Goal: Book appointment/travel/reservation

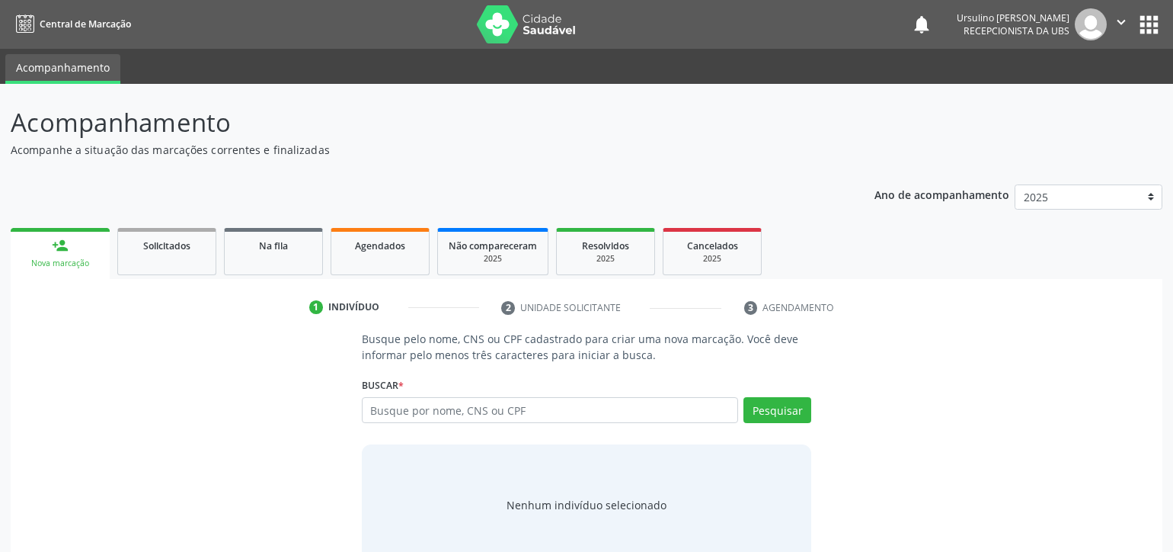
click at [467, 411] on input "text" at bounding box center [550, 410] width 376 height 26
type input "02065781483"
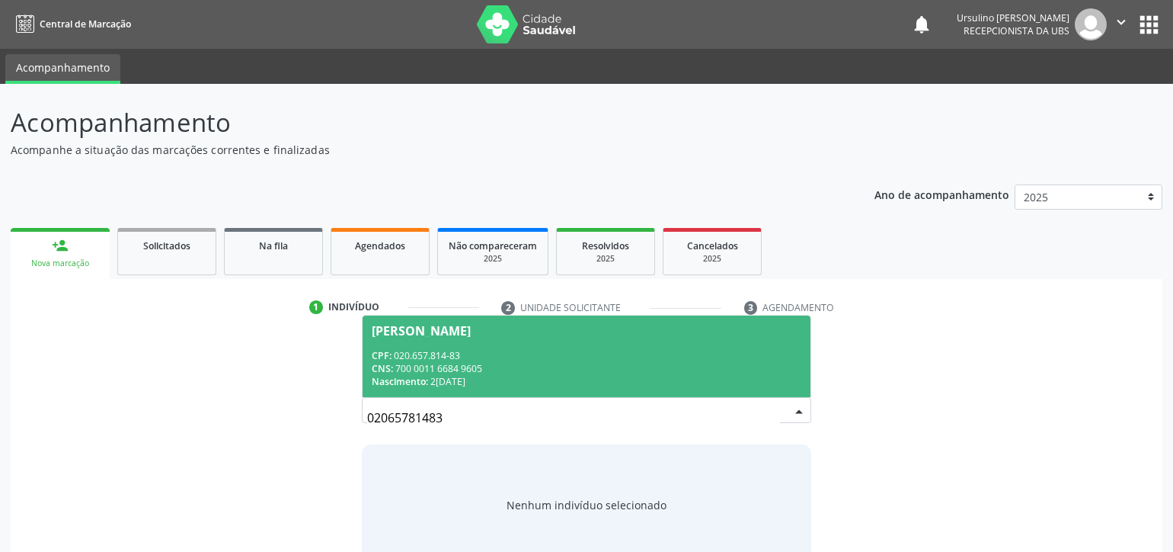
click at [486, 350] on div "CPF: 020.657.814-83" at bounding box center [587, 355] width 430 height 13
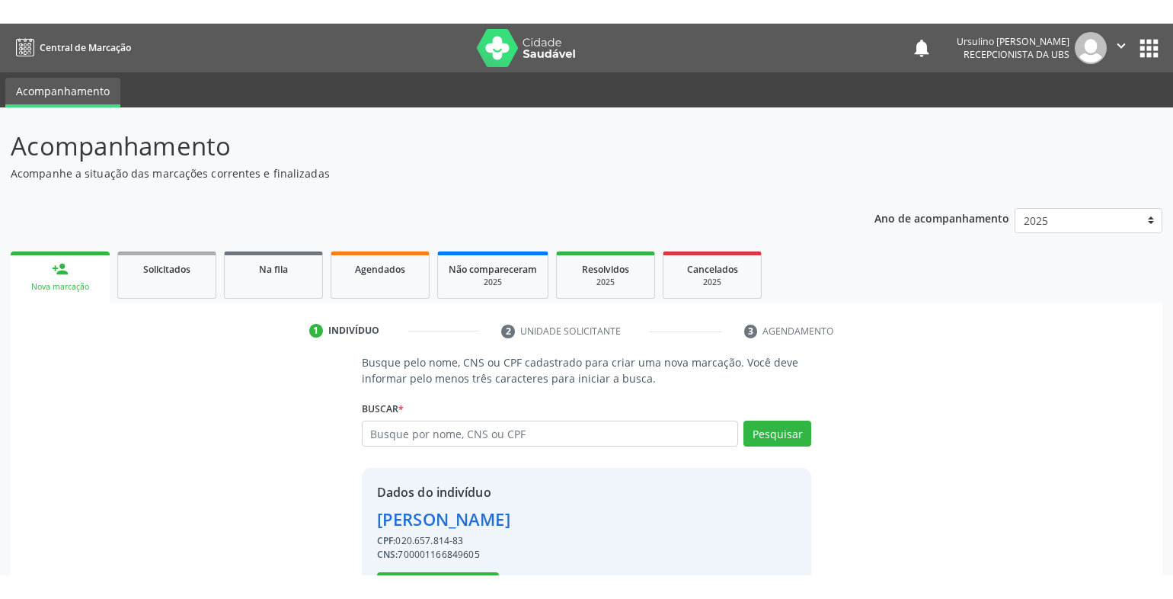
scroll to position [59, 0]
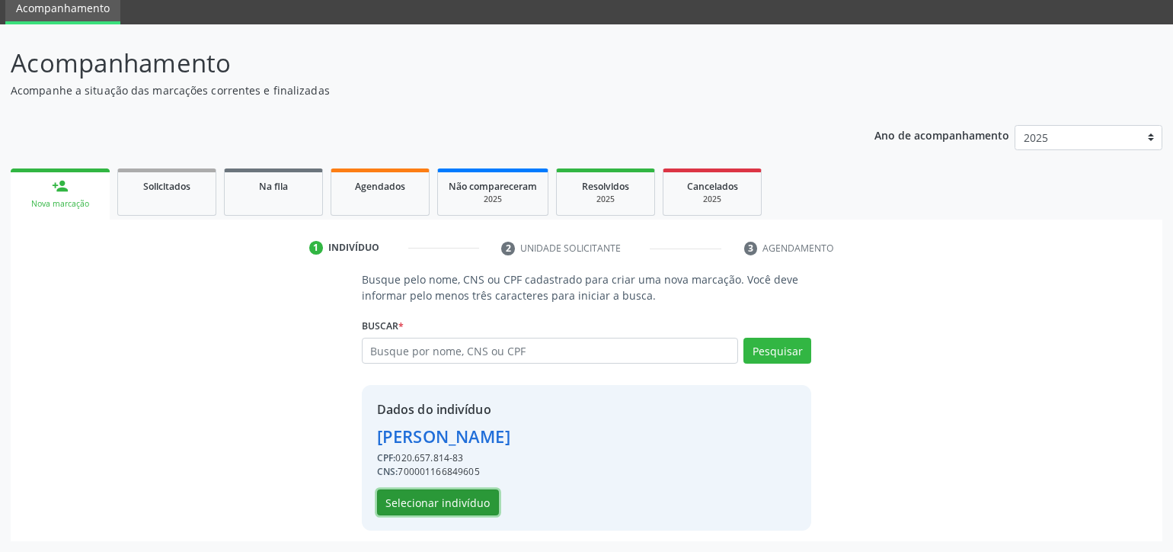
click at [469, 501] on button "Selecionar indivíduo" at bounding box center [438, 502] width 122 height 26
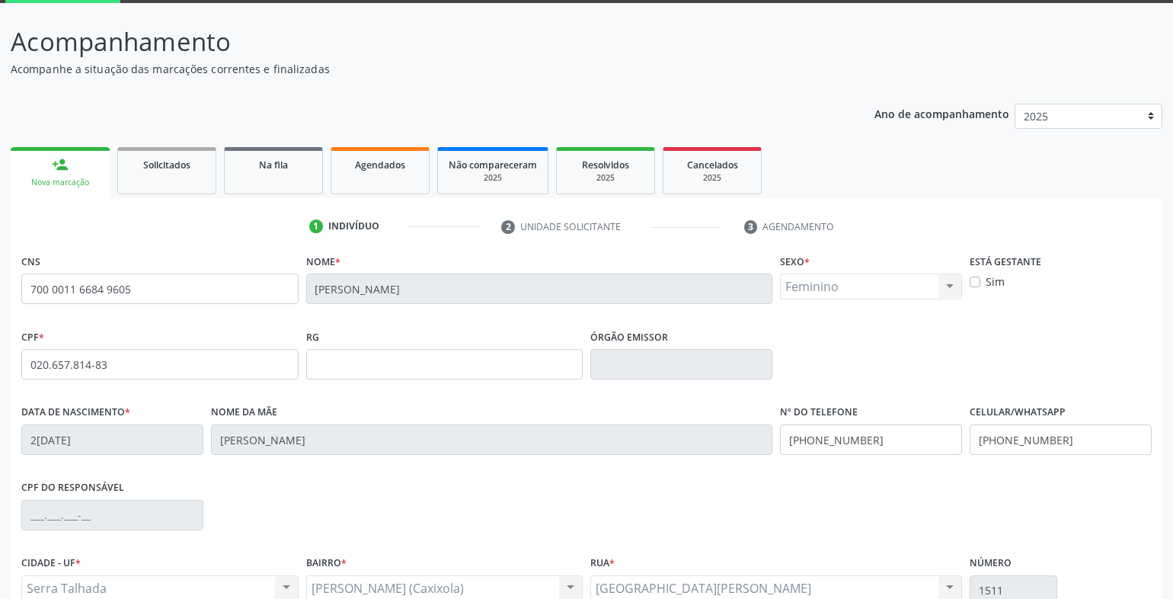
scroll to position [0, 0]
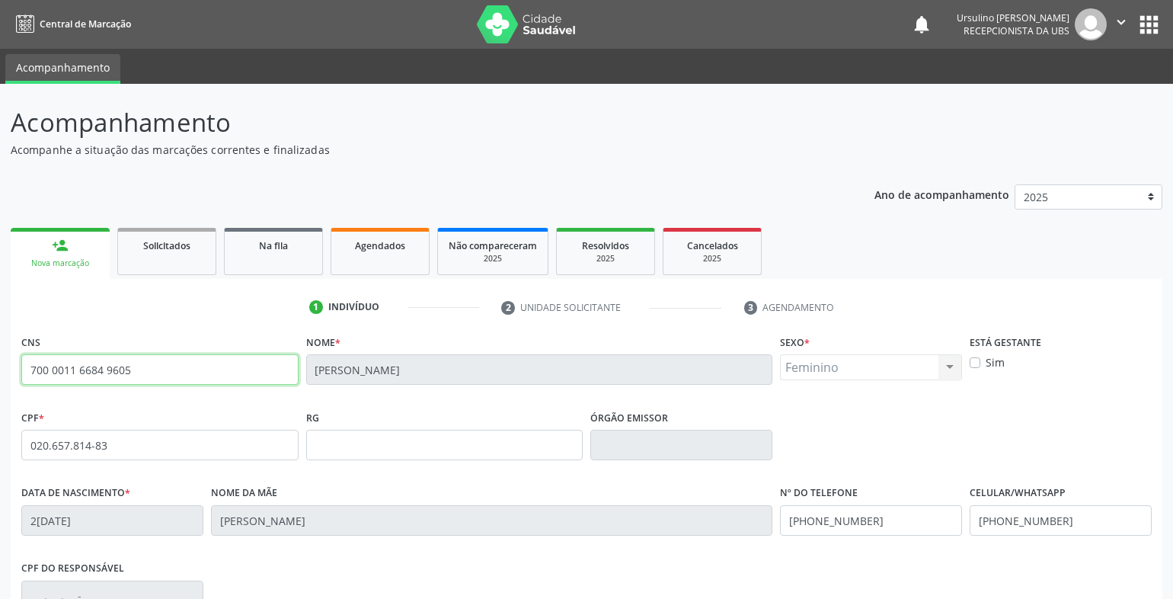
click at [157, 372] on input "700 0011 6684 9605" at bounding box center [159, 369] width 277 height 30
click at [390, 253] on link "Agendados" at bounding box center [380, 251] width 99 height 47
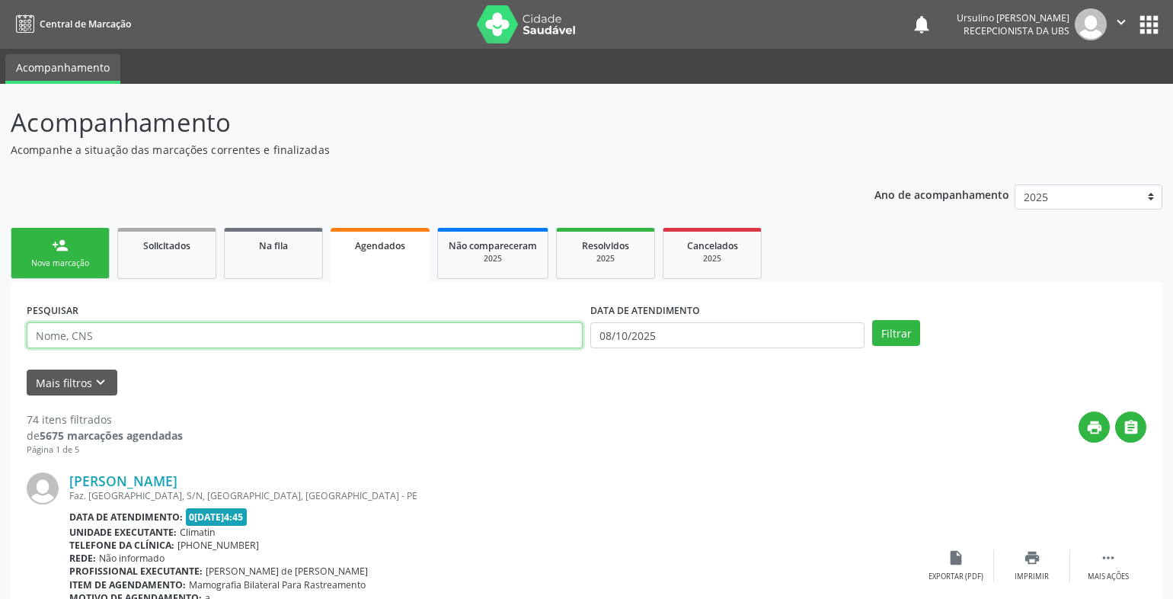
click at [251, 332] on input "text" at bounding box center [305, 335] width 556 height 26
type input "zaira"
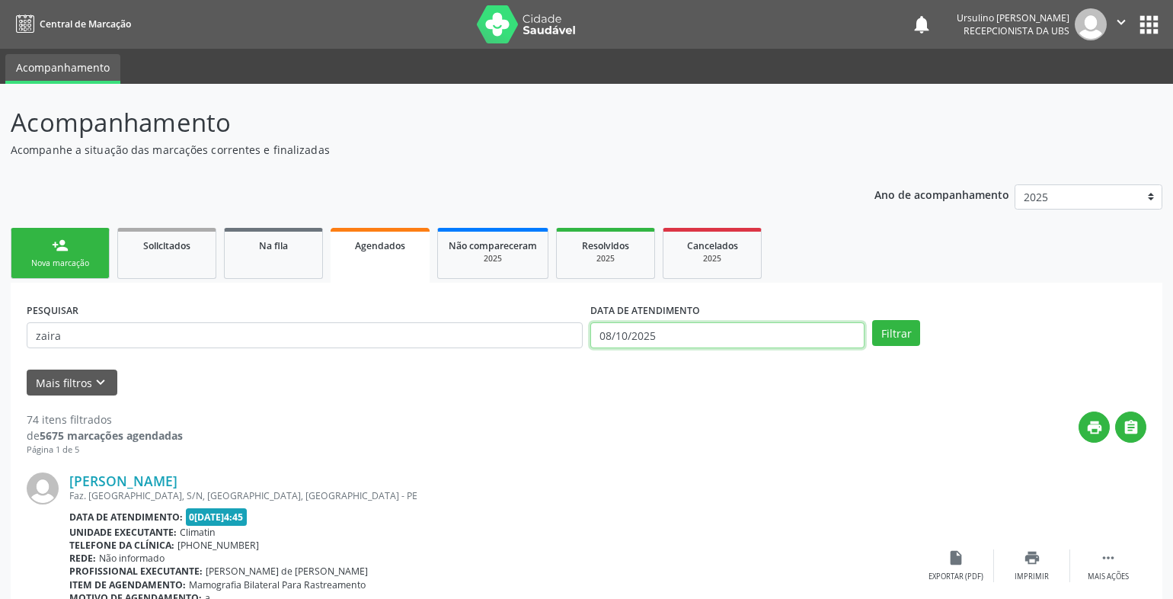
click at [651, 336] on input "08/10/2025" at bounding box center [727, 335] width 274 height 26
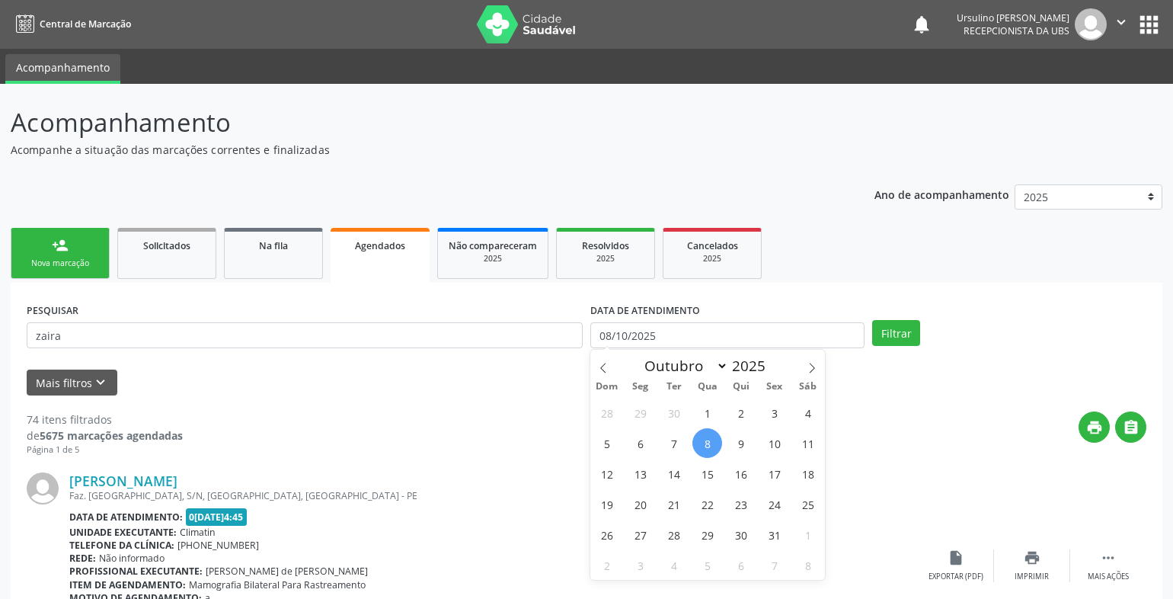
click at [708, 446] on span "8" at bounding box center [708, 443] width 30 height 30
type input "08/10/2025"
click at [708, 446] on span "8" at bounding box center [708, 443] width 30 height 30
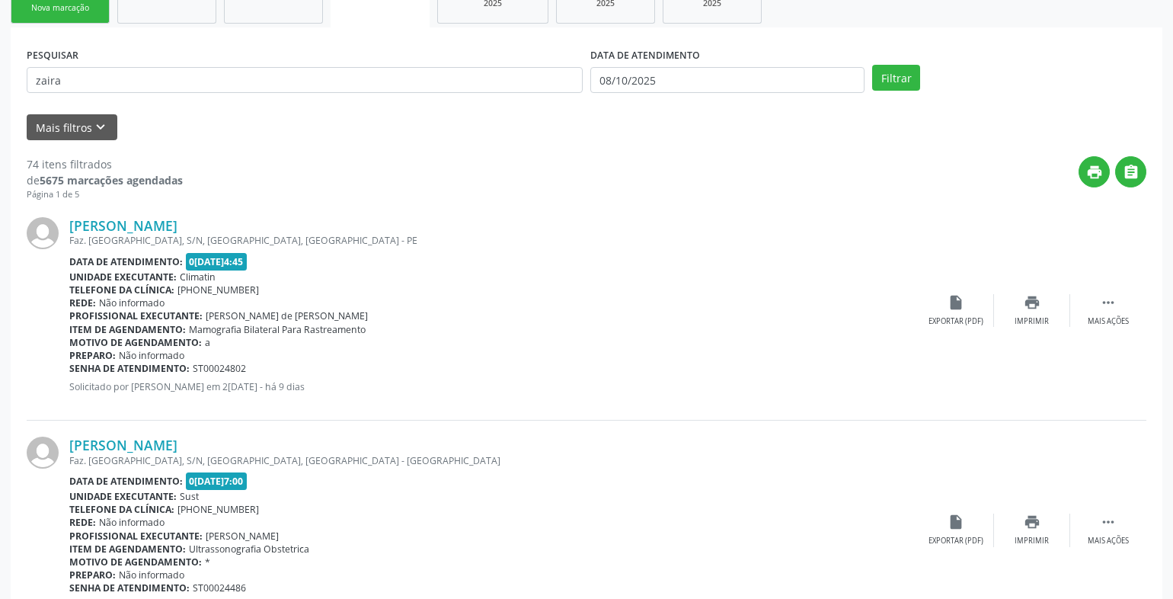
scroll to position [305, 0]
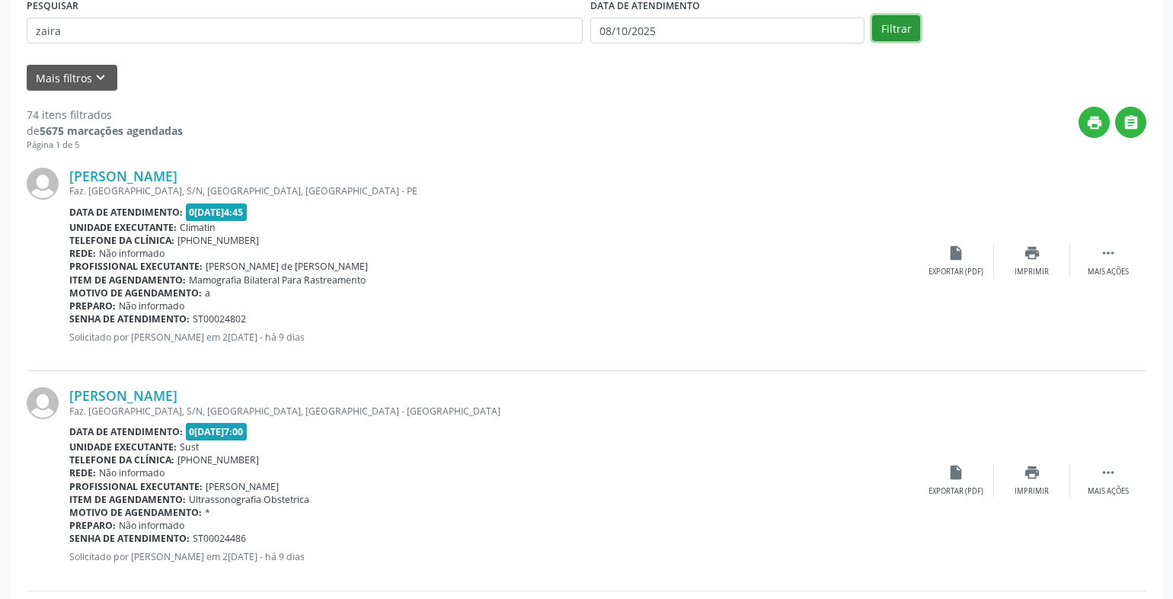
click at [910, 19] on button "Filtrar" at bounding box center [896, 28] width 48 height 26
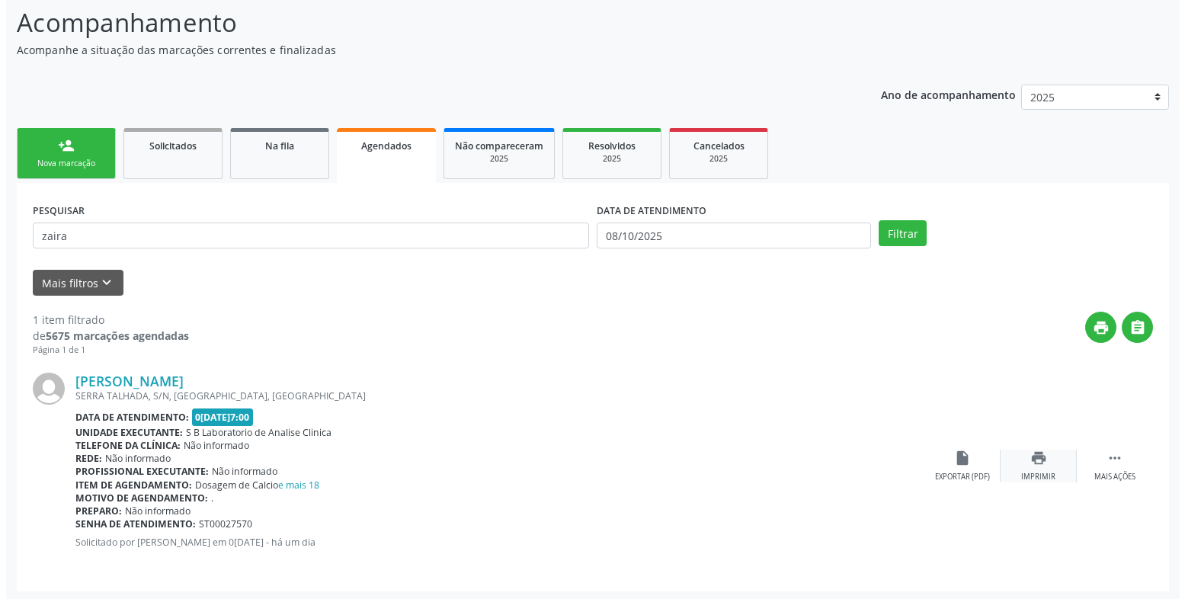
scroll to position [103, 0]
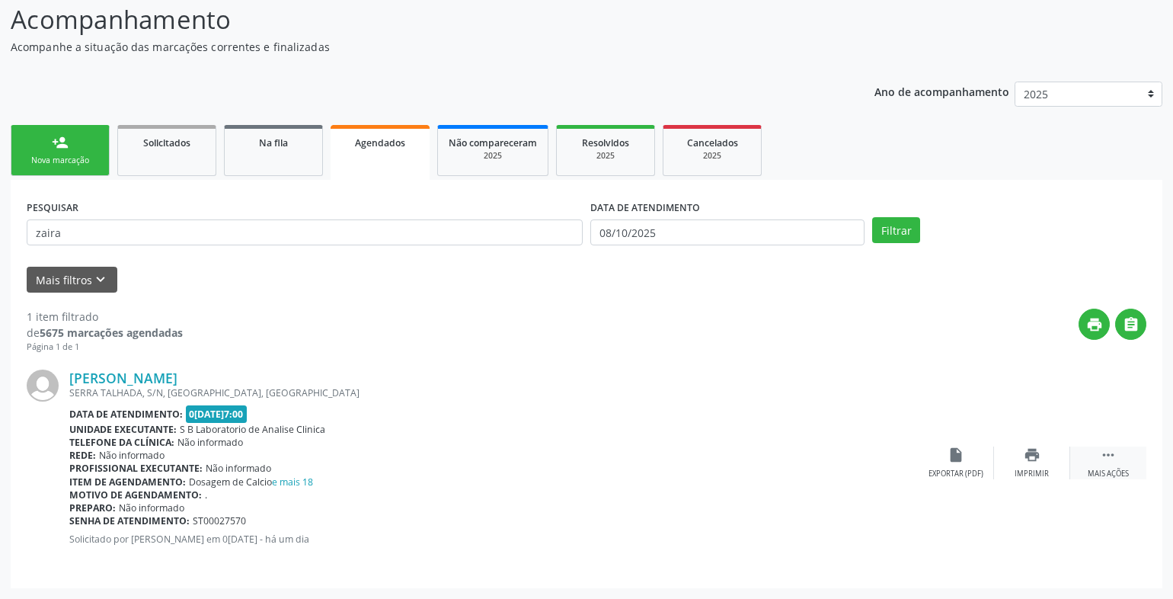
click at [1121, 460] on div " Mais ações" at bounding box center [1108, 462] width 76 height 33
click at [966, 462] on div "cancel Cancelar" at bounding box center [956, 462] width 76 height 33
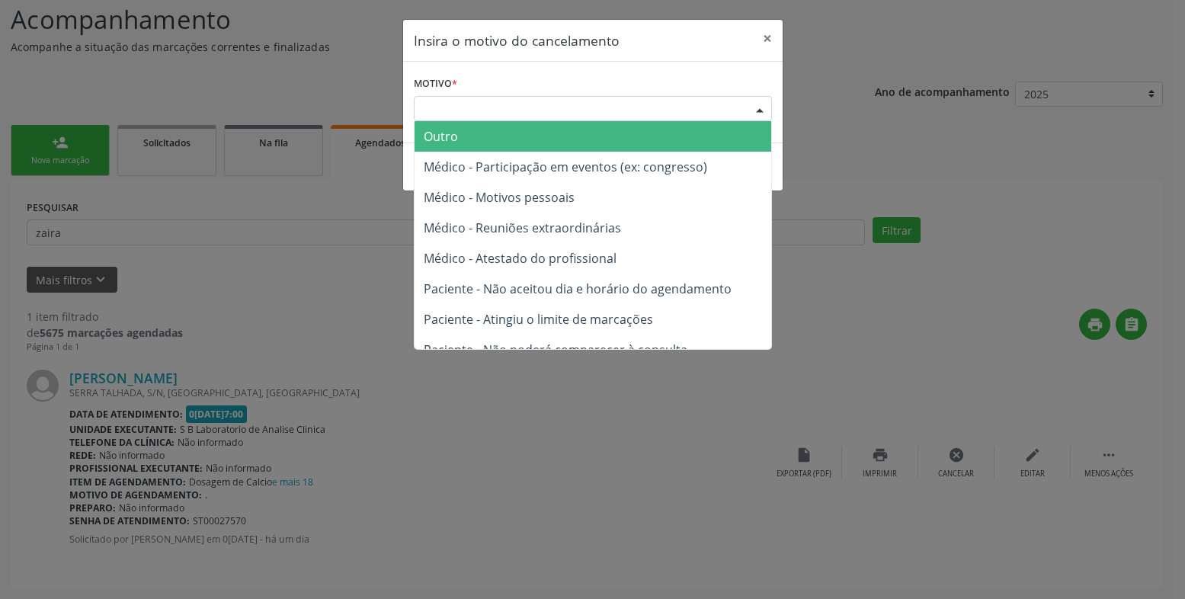
drag, startPoint x: 616, startPoint y: 107, endPoint x: 622, endPoint y: 132, distance: 25.9
click at [616, 108] on div "Escolha o motivo" at bounding box center [593, 109] width 358 height 26
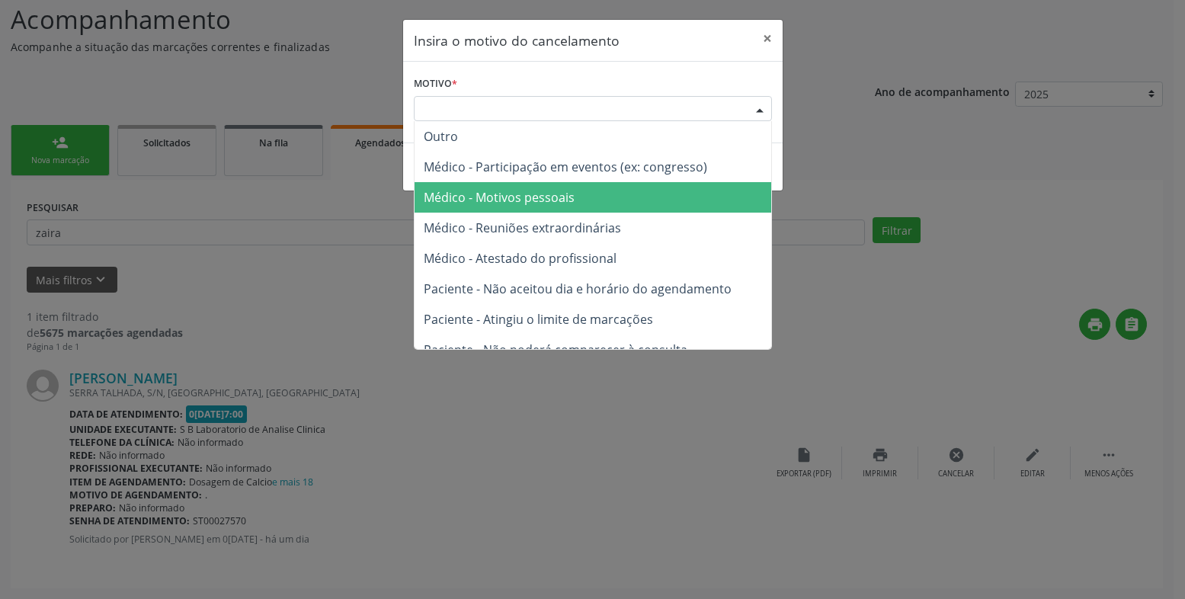
click at [599, 203] on span "Médico - Motivos pessoais" at bounding box center [592, 197] width 357 height 30
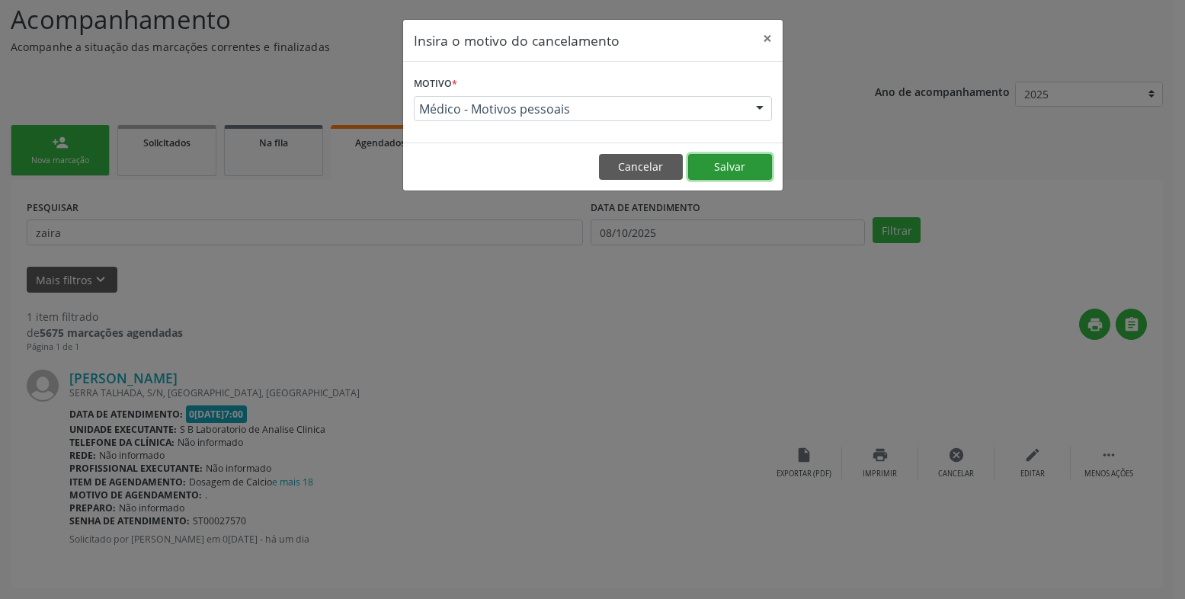
click at [753, 164] on button "Salvar" at bounding box center [730, 167] width 84 height 26
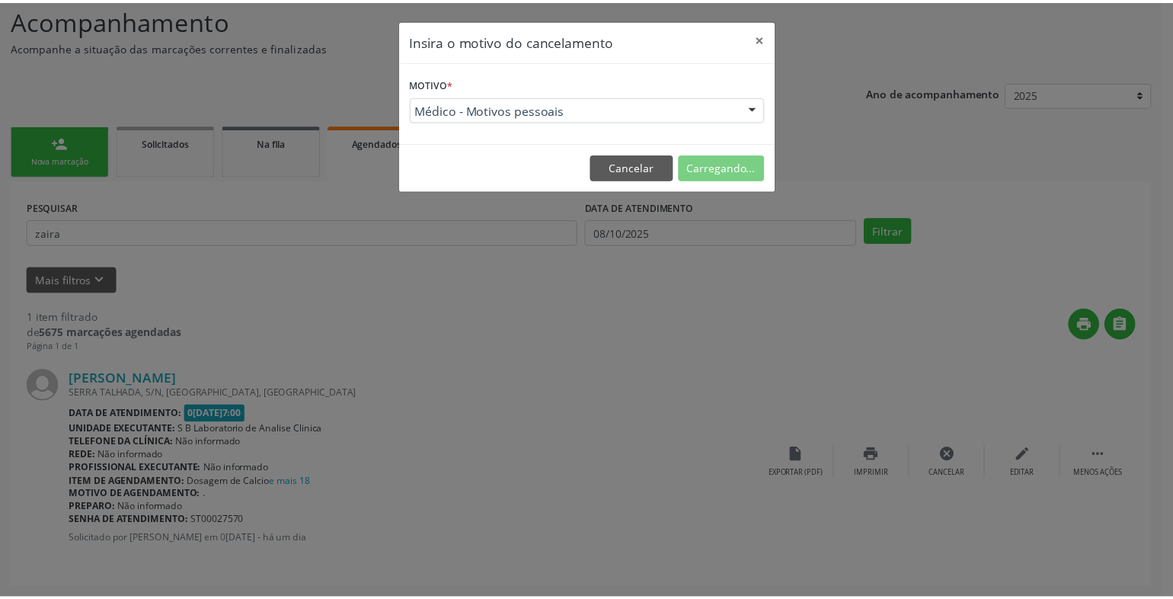
scroll to position [0, 0]
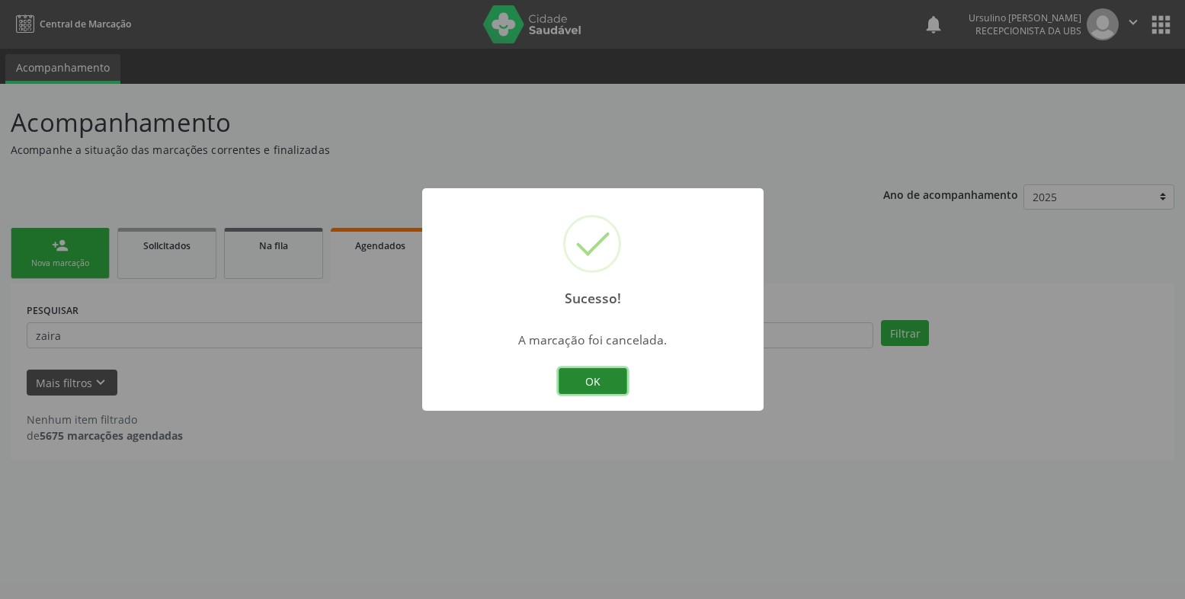
click at [597, 378] on button "OK" at bounding box center [592, 381] width 69 height 26
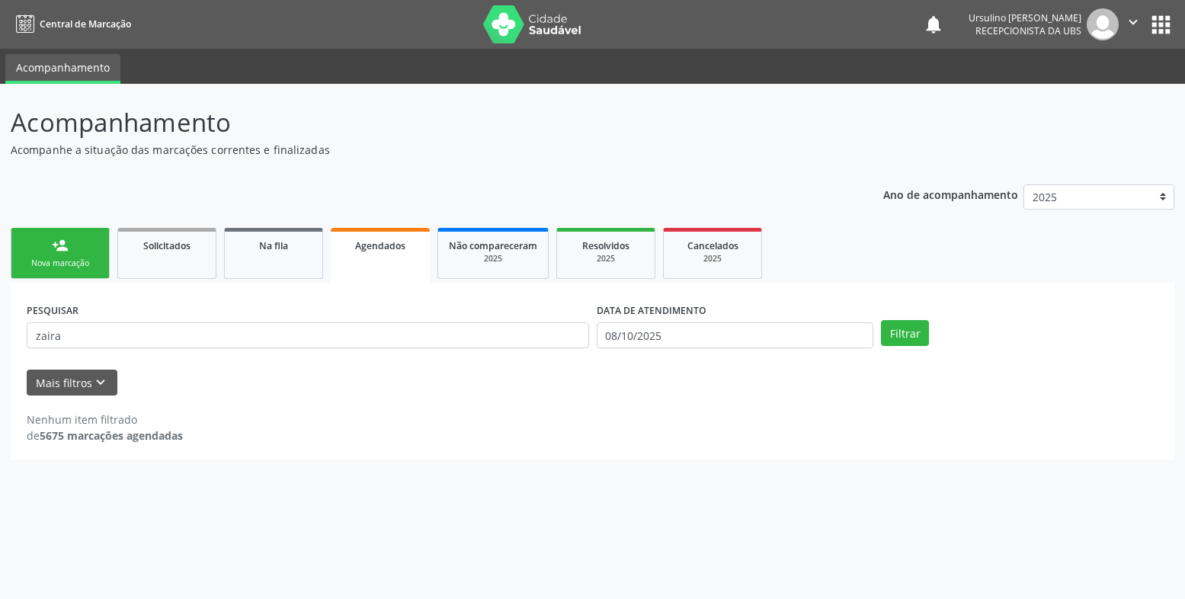
click at [62, 245] on div "person_add" at bounding box center [60, 245] width 17 height 17
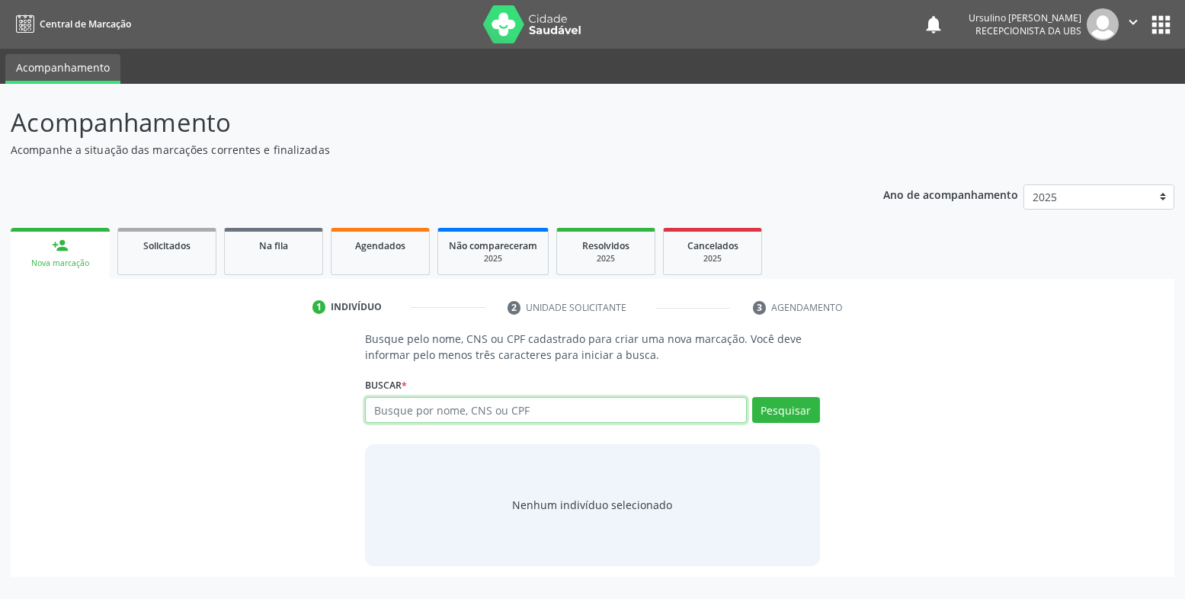
click at [504, 414] on input "text" at bounding box center [556, 410] width 382 height 26
paste input "700 0011 6684 9605"
type input "700 0011 6684 9605"
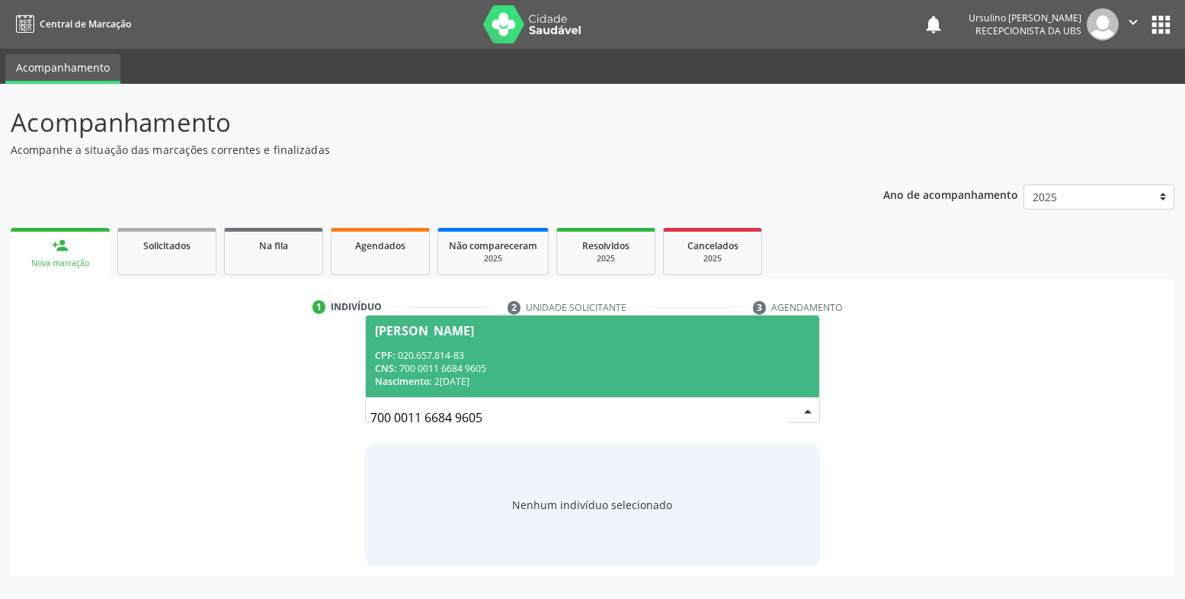
click at [507, 354] on div "CPF: 020.657.814-83" at bounding box center [592, 355] width 435 height 13
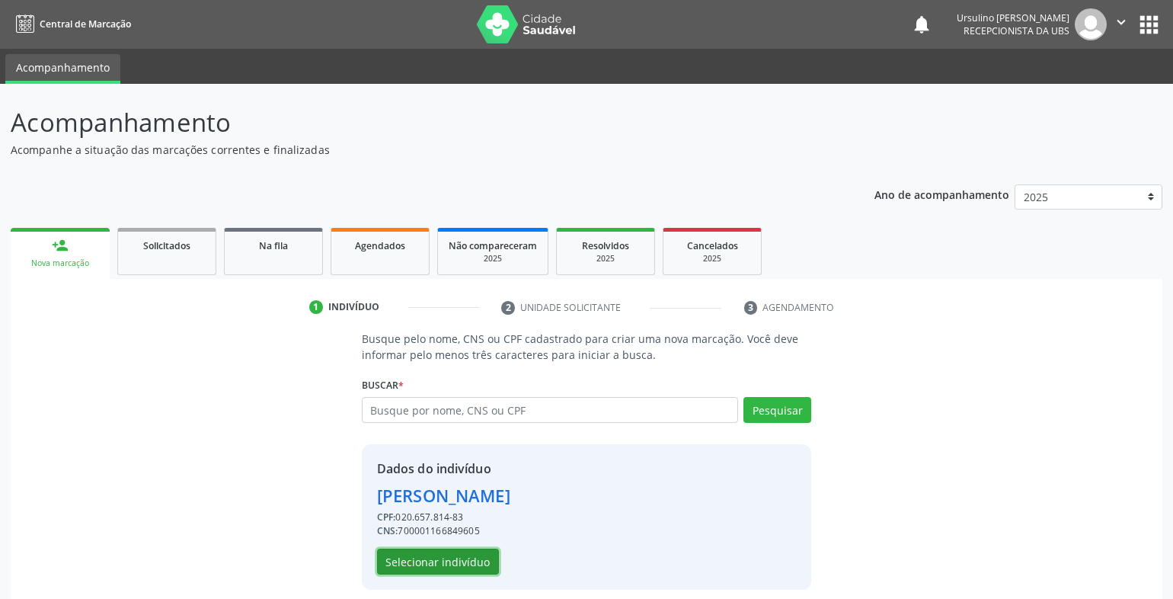
click at [465, 564] on button "Selecionar indivíduo" at bounding box center [438, 562] width 122 height 26
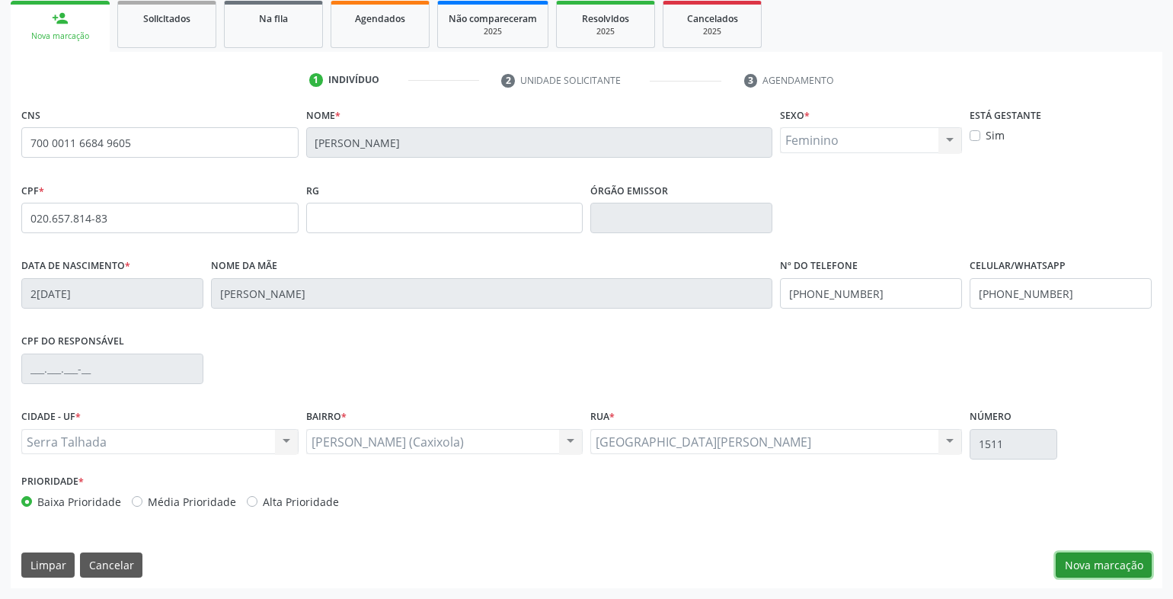
drag, startPoint x: 1094, startPoint y: 565, endPoint x: 957, endPoint y: 521, distance: 143.9
click at [1095, 565] on button "Nova marcação" at bounding box center [1104, 565] width 96 height 26
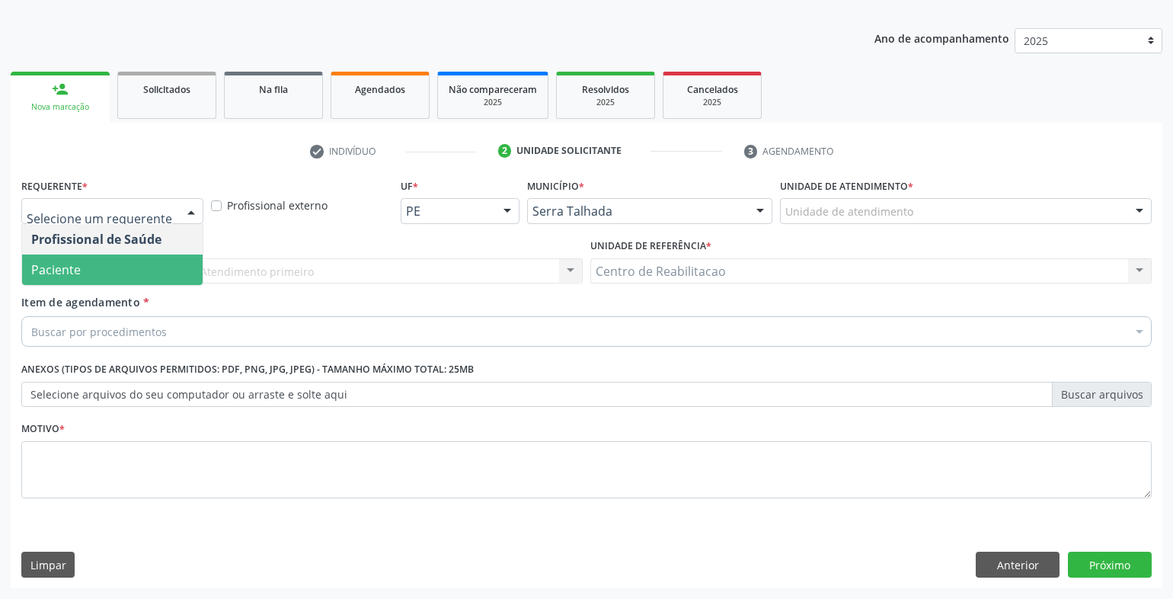
click at [133, 268] on span "Paciente" at bounding box center [112, 269] width 181 height 30
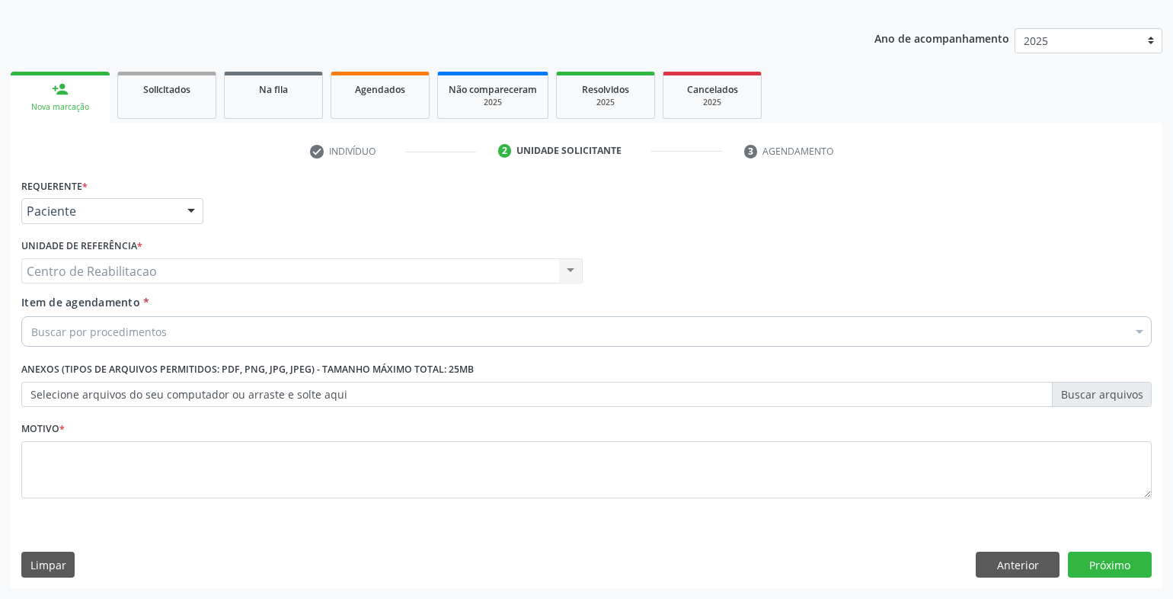
click at [162, 273] on div "Centro de Reabilitacao Centro de Reabilitacao Nenhum resultado encontrado para:…" at bounding box center [302, 271] width 562 height 26
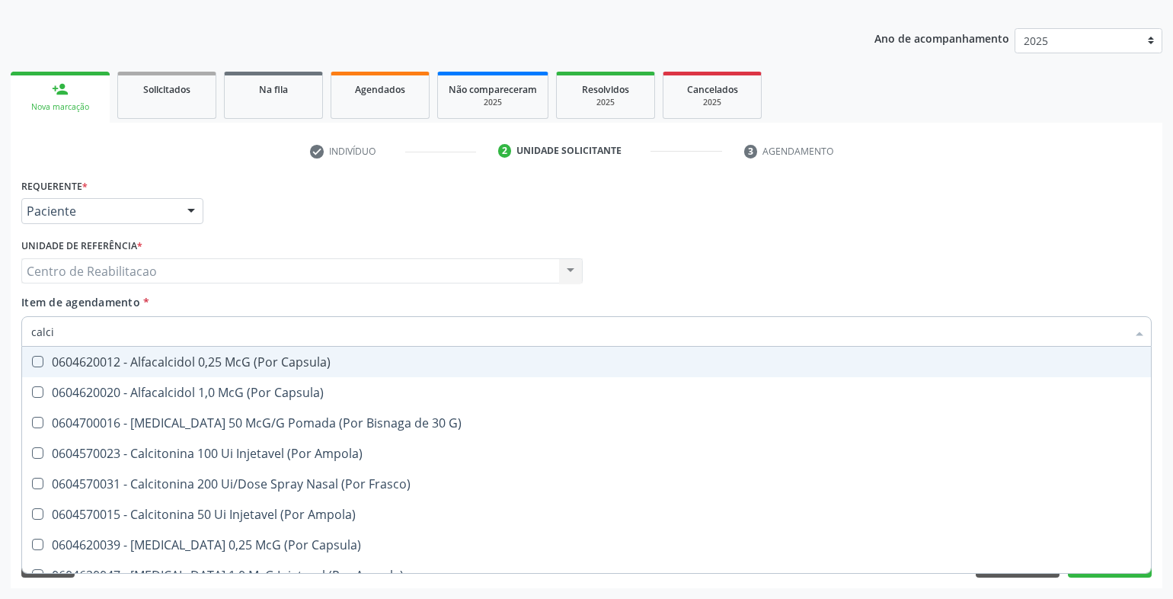
type input "calcio"
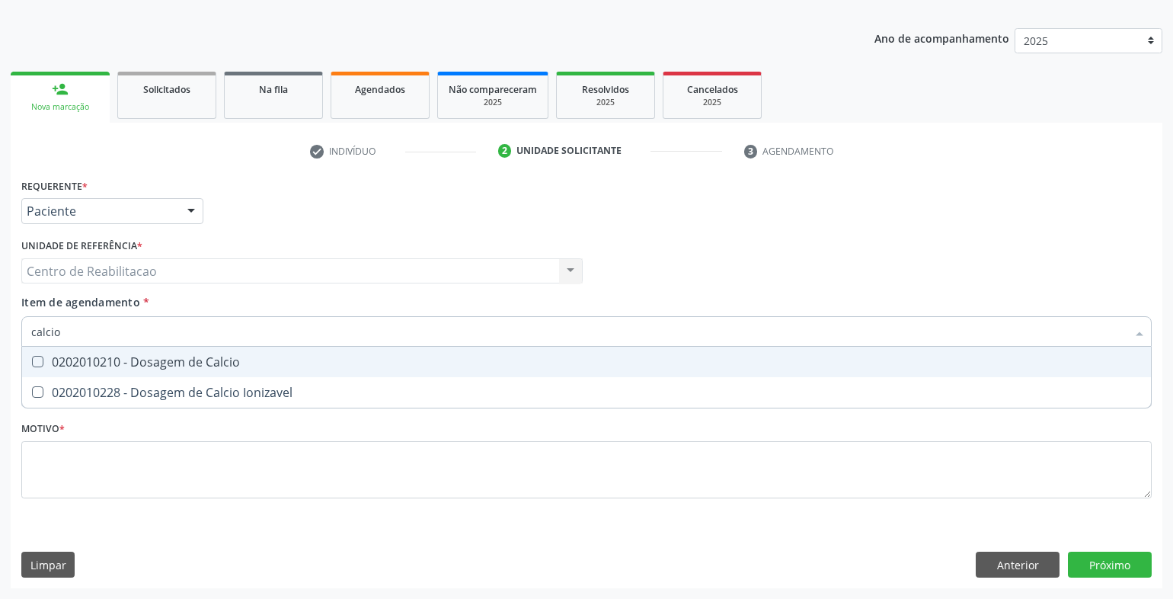
click at [226, 363] on div "0202010210 - Dosagem de Calcio" at bounding box center [586, 362] width 1111 height 12
checkbox Calcio "true"
type input "co"
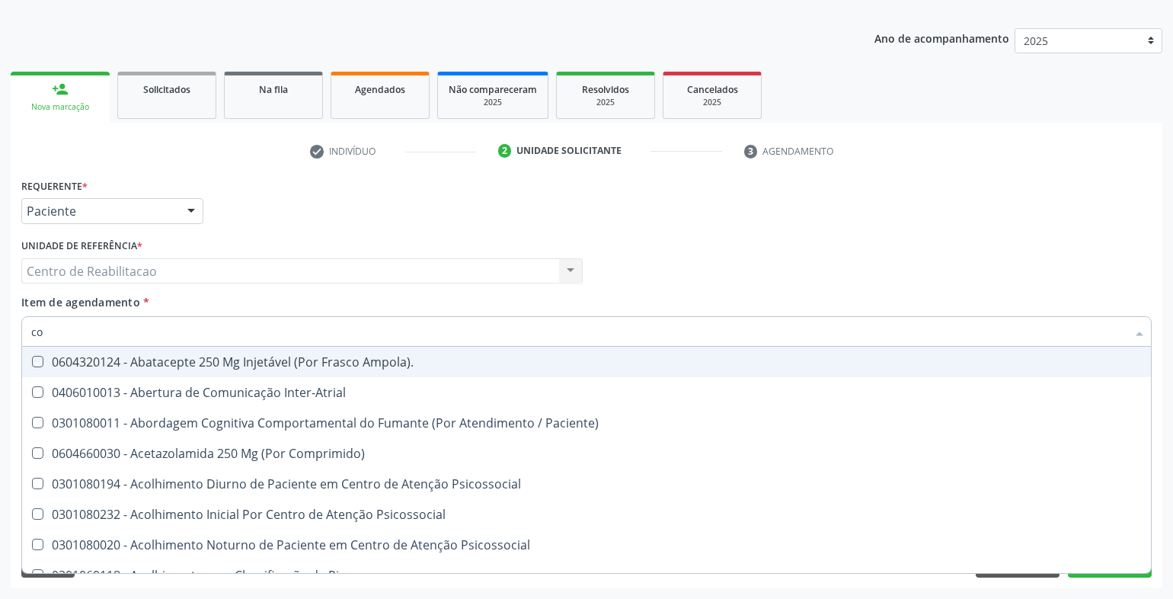
checkbox Ampola\)\ "false"
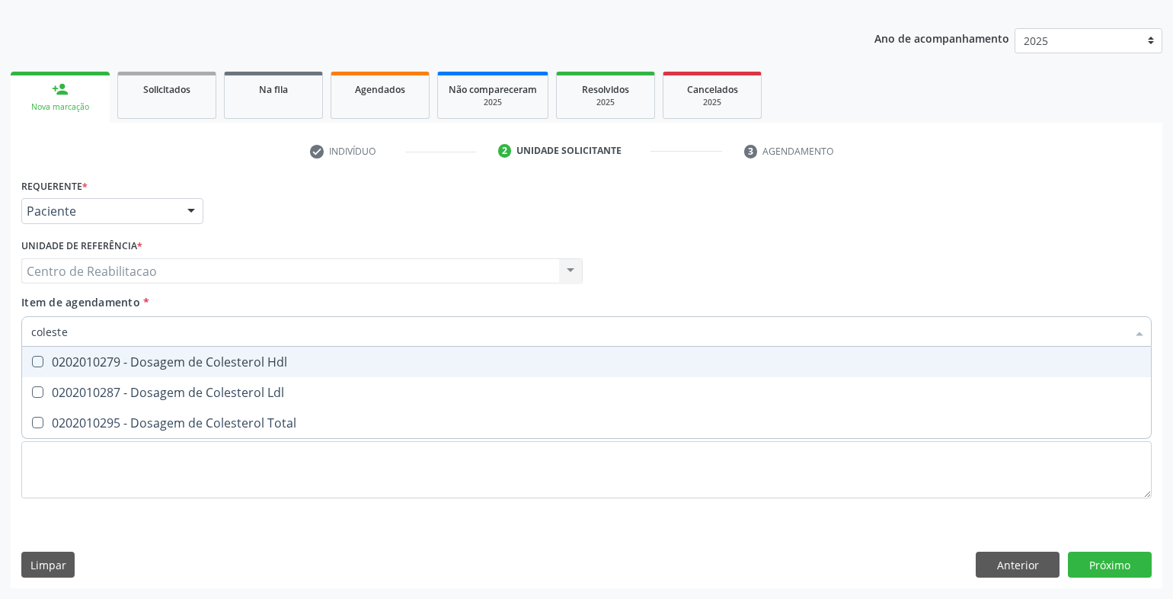
type input "colester"
click at [226, 363] on div "0202010279 - Dosagem de Colesterol Hdl" at bounding box center [586, 362] width 1111 height 12
checkbox Hdl "true"
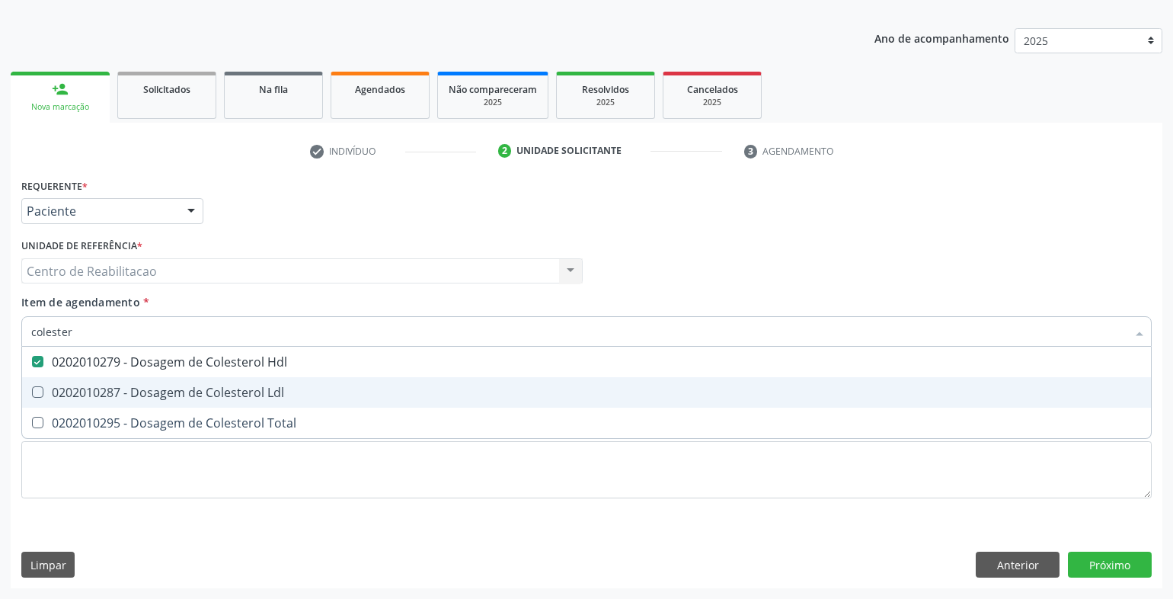
drag, startPoint x: 241, startPoint y: 381, endPoint x: 246, endPoint y: 419, distance: 38.5
click at [242, 382] on span "0202010287 - Dosagem de Colesterol Ldl" at bounding box center [586, 392] width 1129 height 30
checkbox Ldl "true"
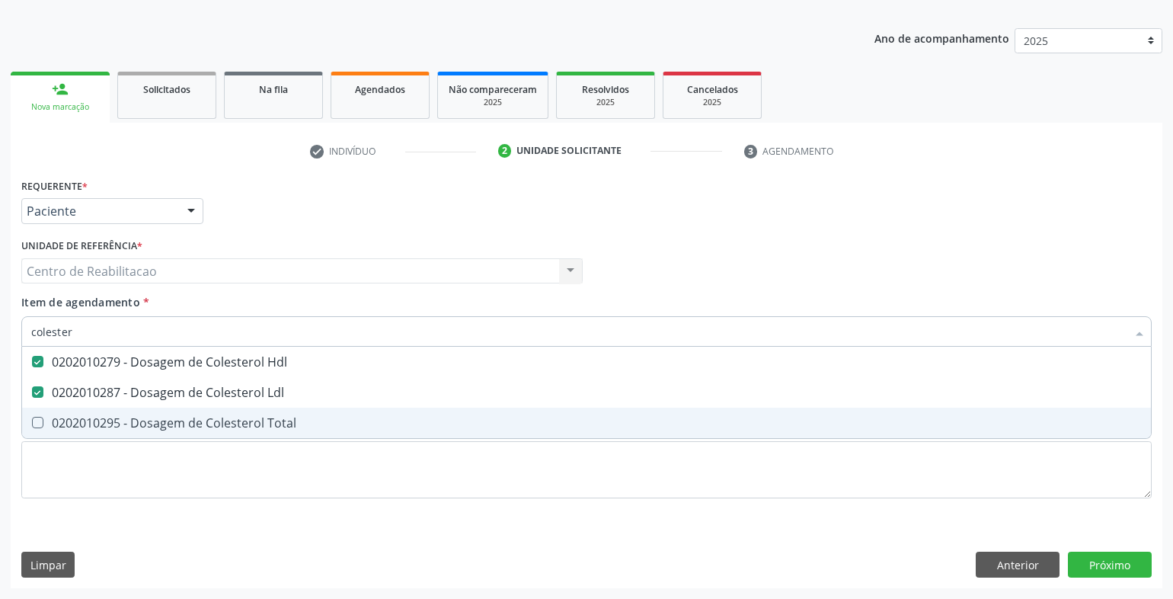
click at [248, 427] on div "0202010295 - Dosagem de Colesterol Total" at bounding box center [586, 423] width 1111 height 12
checkbox Total "true"
type input "c"
checkbox Hdl "false"
checkbox Ldl "false"
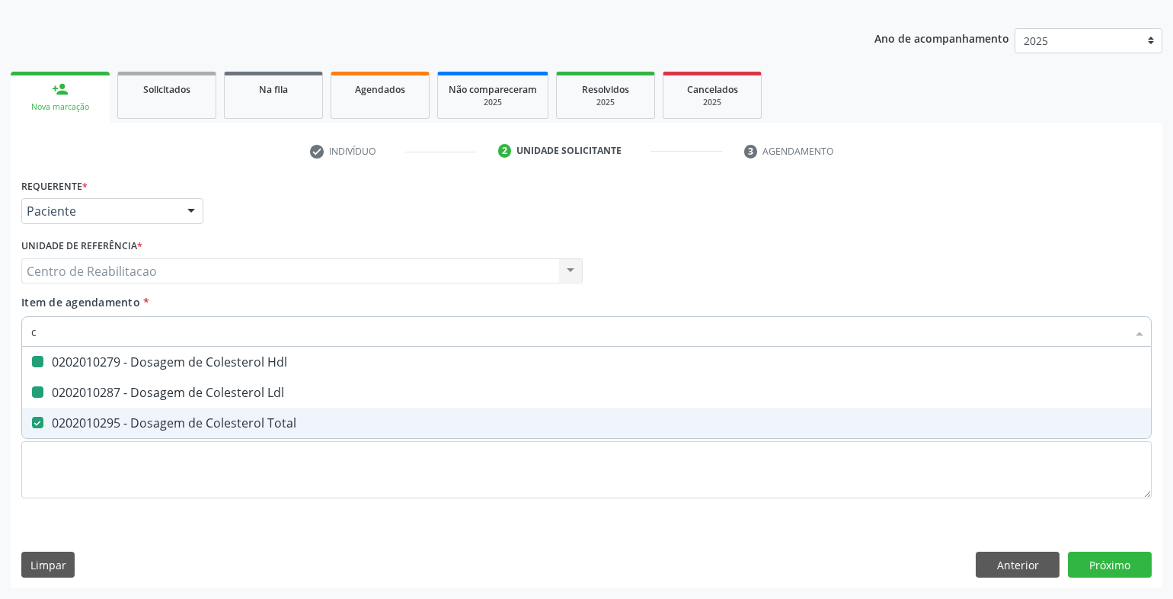
checkbox Total "false"
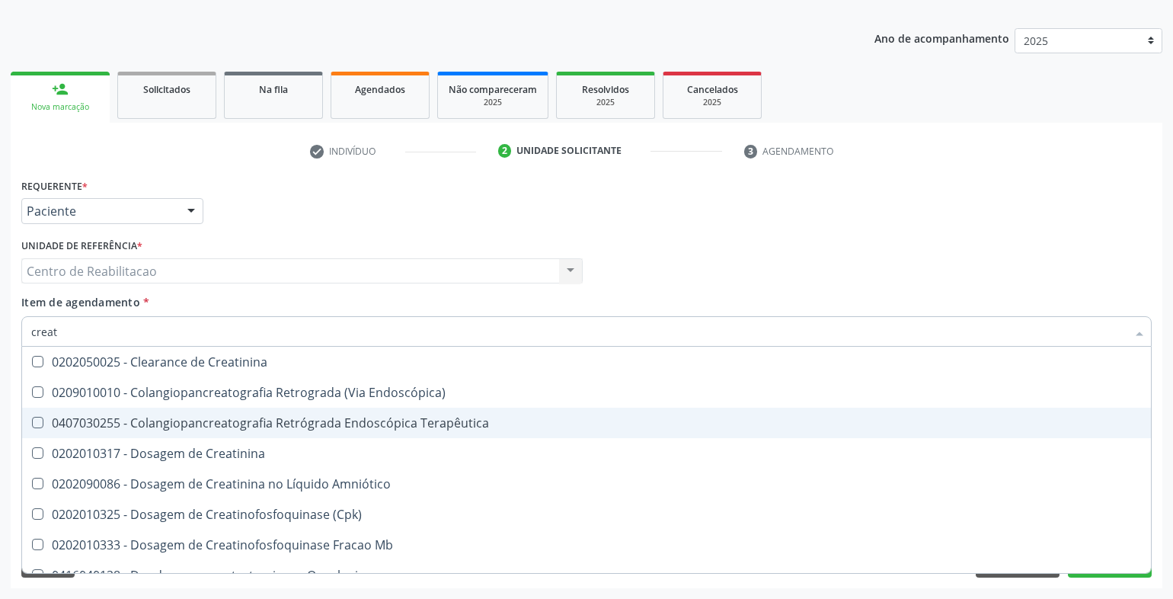
type input "creati"
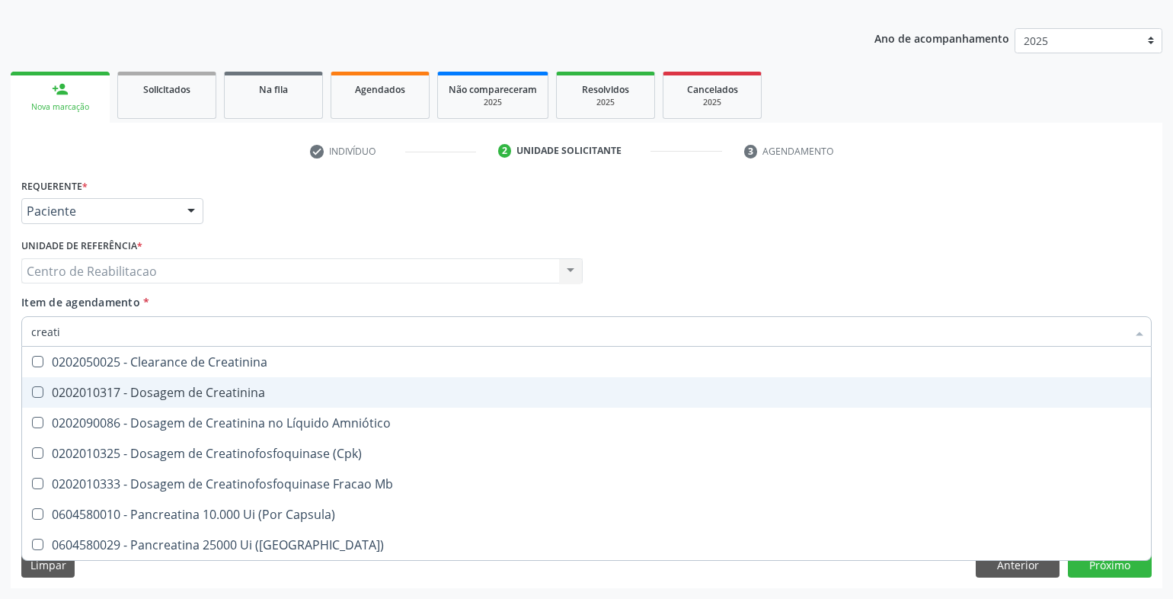
click at [283, 392] on div "0202010317 - Dosagem de Creatinina" at bounding box center [586, 392] width 1111 height 12
checkbox Creatinina "true"
type input "gli"
checkbox Creatinina "false"
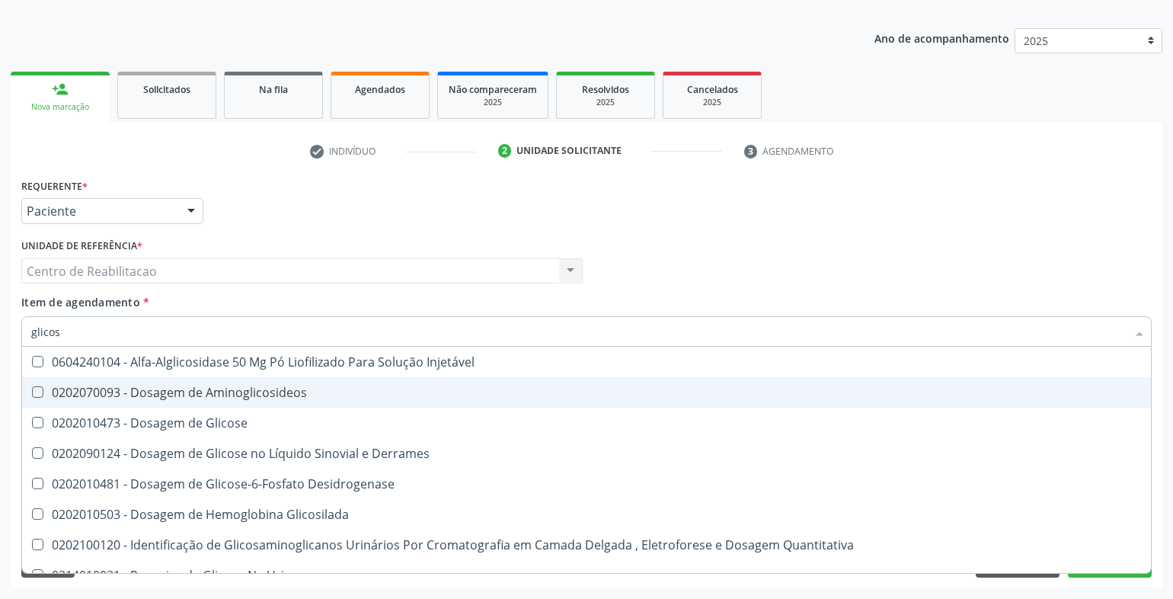
type input "glicose"
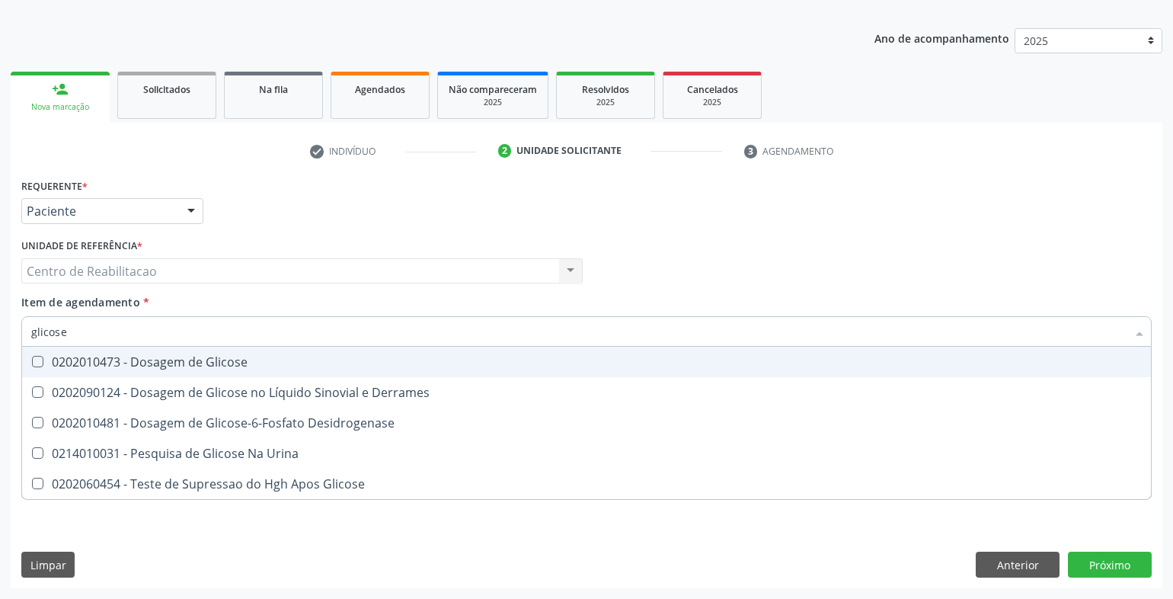
click at [264, 357] on div "0202010473 - Dosagem de Glicose" at bounding box center [586, 362] width 1111 height 12
checkbox Glicose "true"
type input "gli"
checkbox Glicose "false"
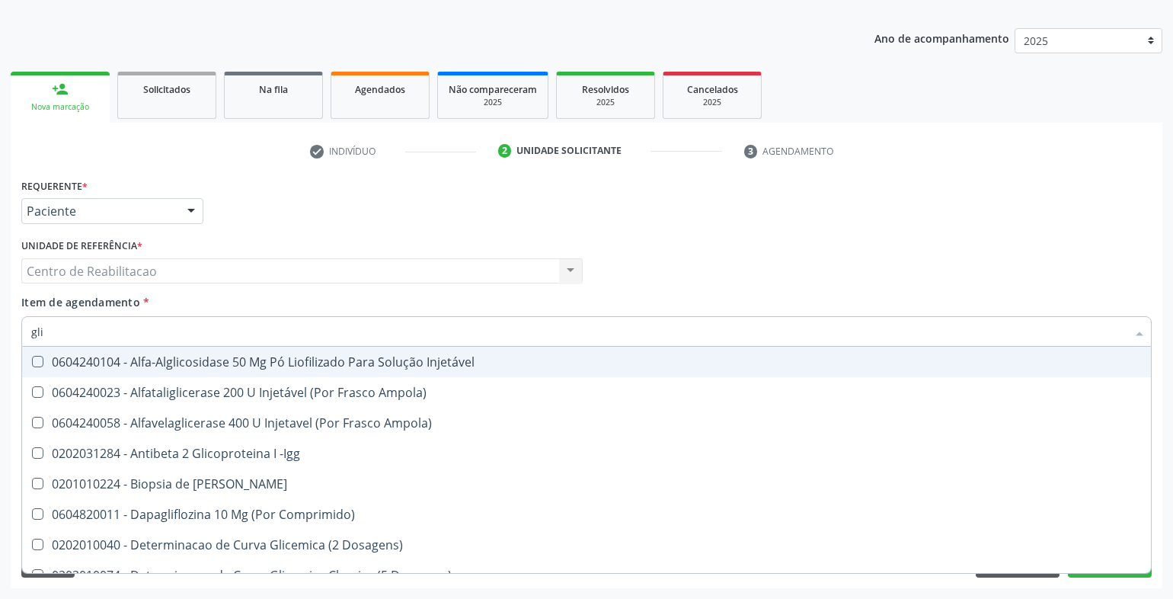
type input "glic"
checkbox Aminoglicosideos "true"
checkbox Glicose "false"
type input "glico"
checkbox Dosagens\) "true"
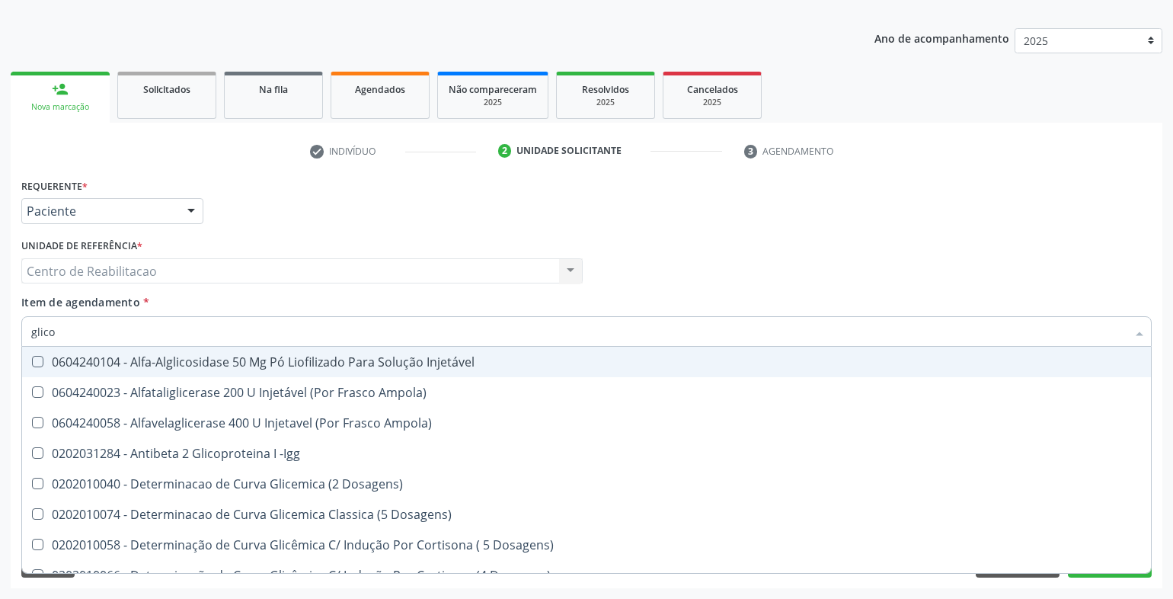
checkbox Glicose "false"
type input "glicos"
checkbox Ampola\) "true"
checkbox Dosagens\) "false"
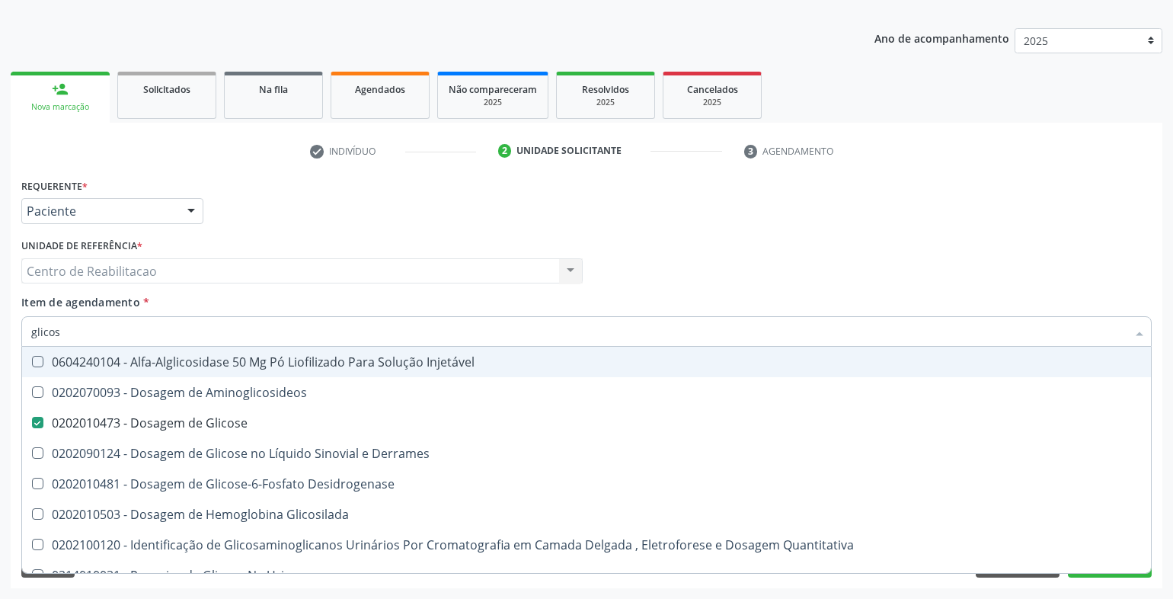
type input "glicosi"
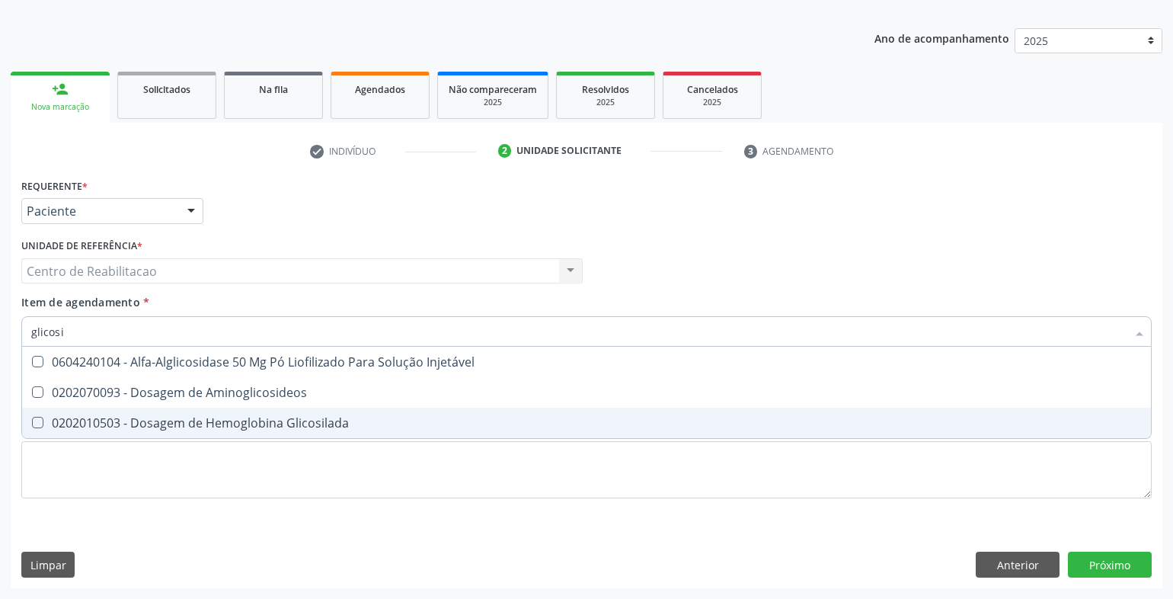
click at [329, 423] on div "0202010503 - Dosagem de Hemoglobina Glicosilada" at bounding box center [586, 423] width 1111 height 12
checkbox Glicosilada "true"
type input "pot"
checkbox Glicosilada "false"
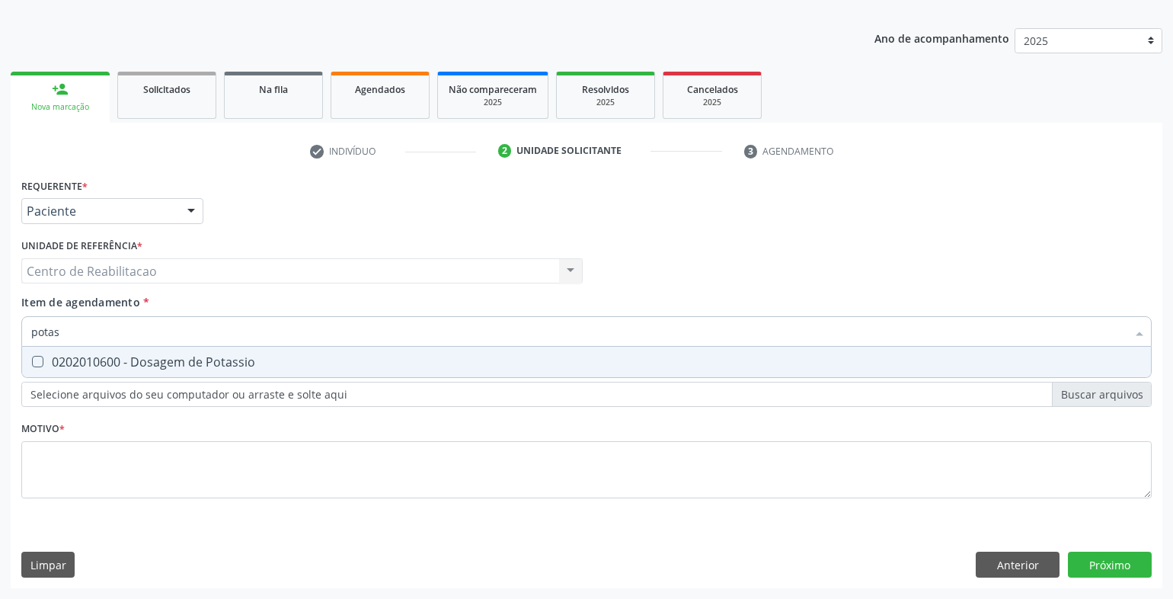
type input "potass"
click at [322, 356] on div "0202010600 - Dosagem de Potassio" at bounding box center [586, 362] width 1111 height 12
checkbox Potassio "true"
type input "sod"
checkbox Potassio "false"
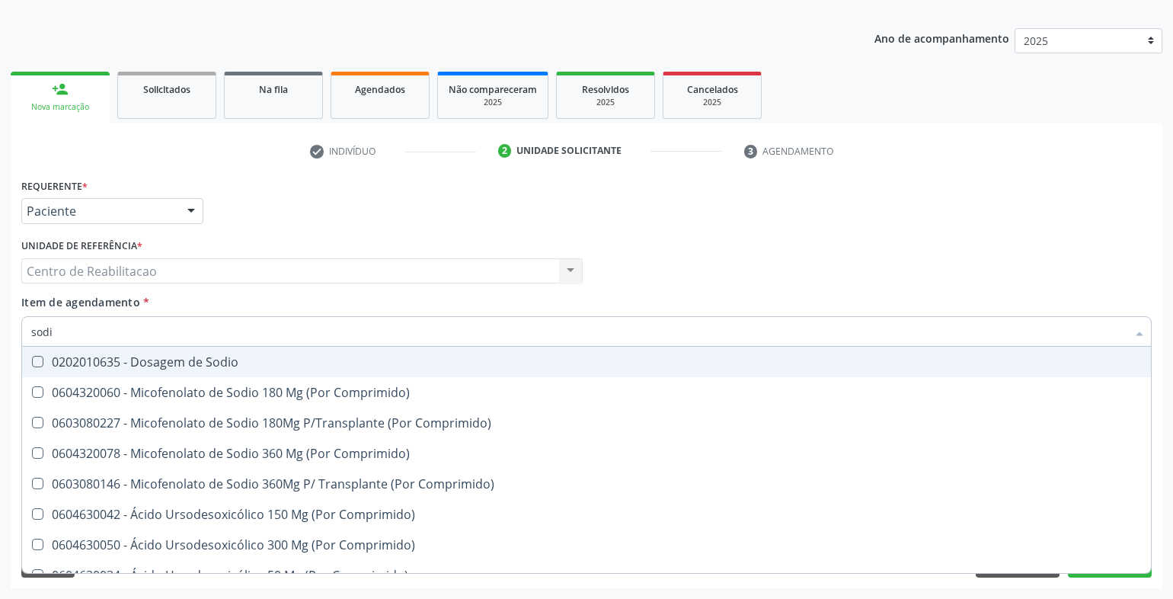
type input "sodio"
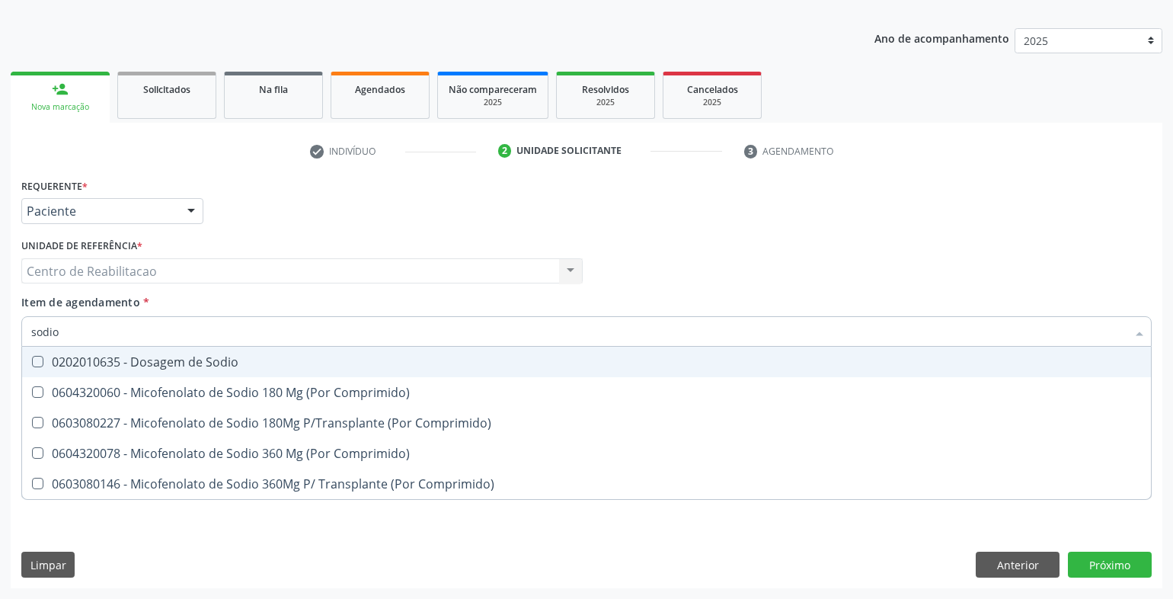
click at [322, 356] on div "0202010635 - Dosagem de Sodio" at bounding box center [586, 362] width 1111 height 12
checkbox Sodio "true"
type input "t"
checkbox Sodio "false"
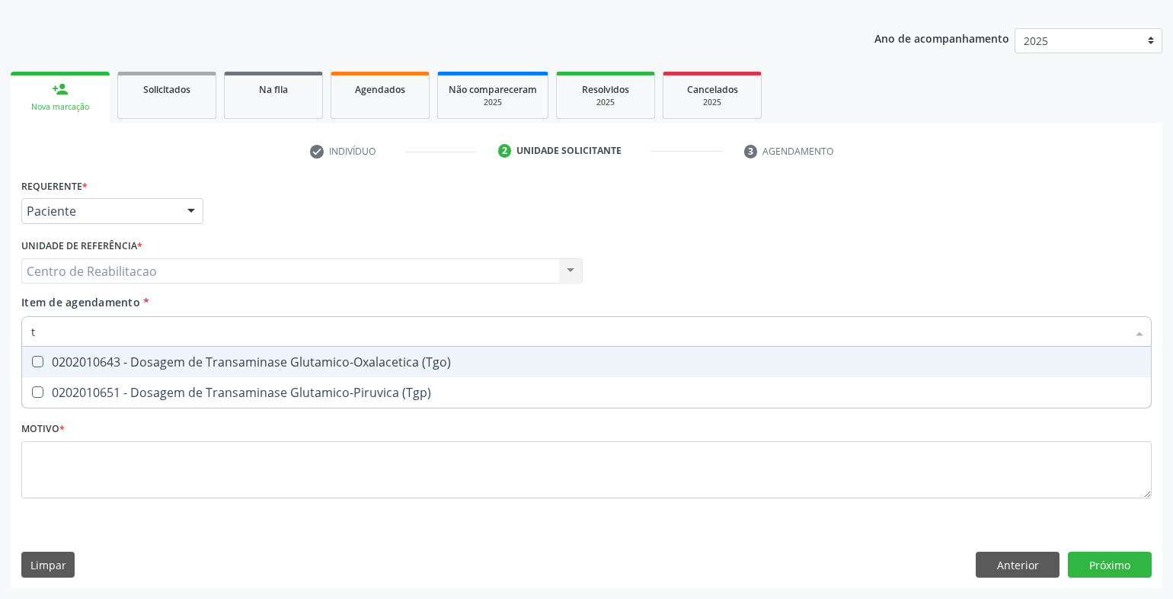
type input "tg"
click at [322, 356] on div "0202010643 - Dosagem de Transaminase Glutamico-Oxalacetica (Tgo)" at bounding box center [586, 362] width 1111 height 12
checkbox \(Tgo\) "true"
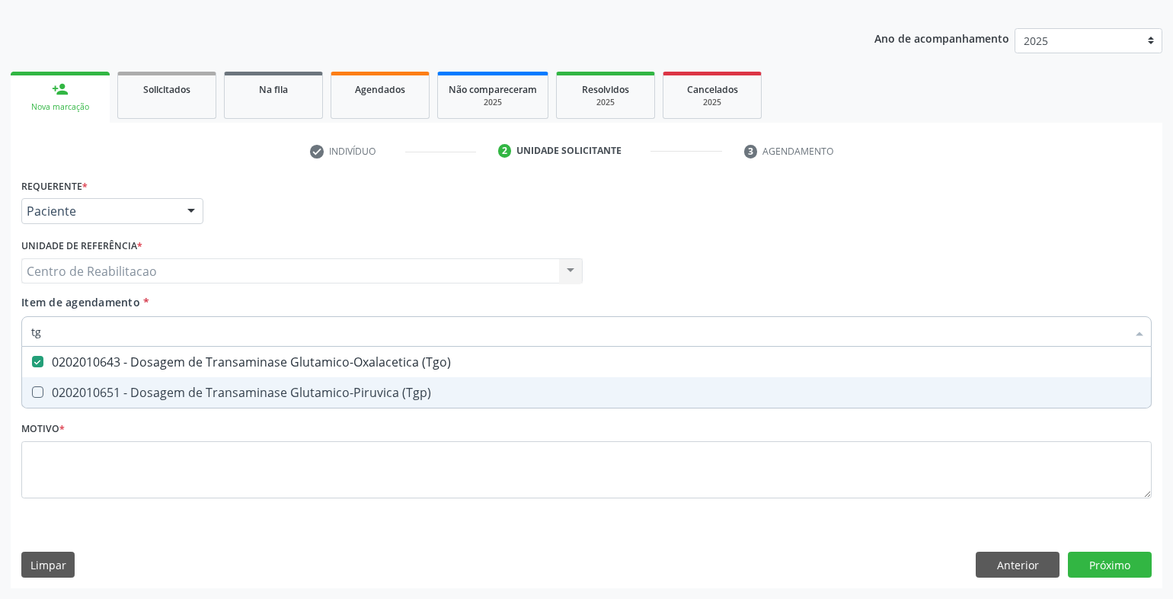
click at [338, 387] on div "0202010651 - Dosagem de Transaminase Glutamico-Piruvica (Tgp)" at bounding box center [586, 392] width 1111 height 12
checkbox \(Tgp\) "true"
type input "tri"
checkbox \(Tgo\) "false"
checkbox \(Tgp\) "false"
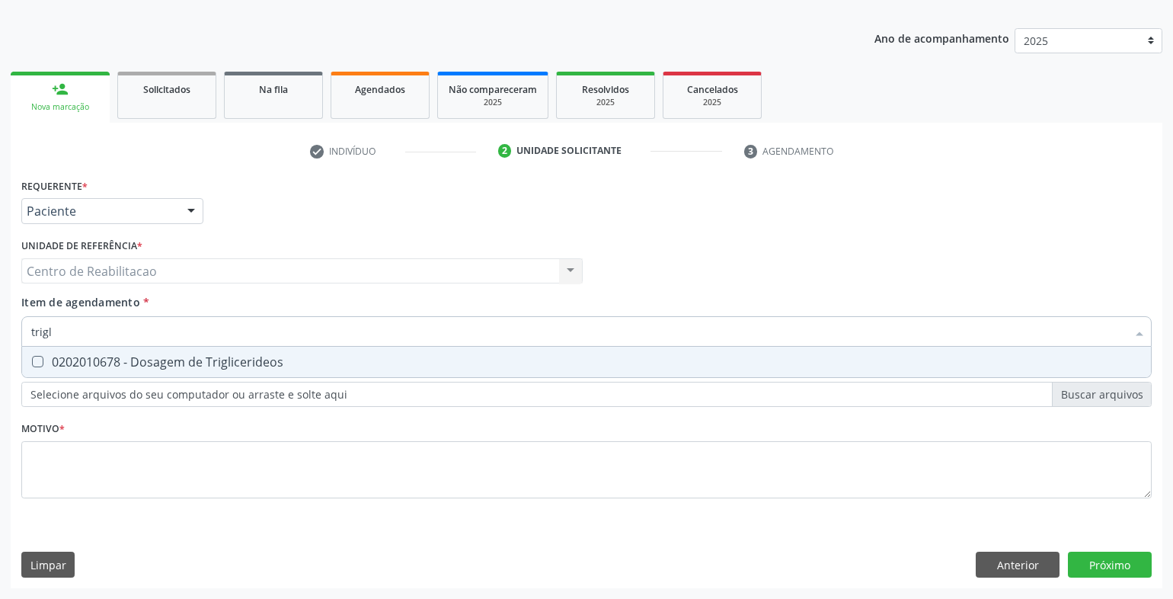
type input "trigli"
click at [314, 362] on div "0202010678 - Dosagem de Triglicerideos" at bounding box center [586, 362] width 1111 height 12
checkbox Triglicerideos "true"
type input "i"
checkbox Triglicerideos "false"
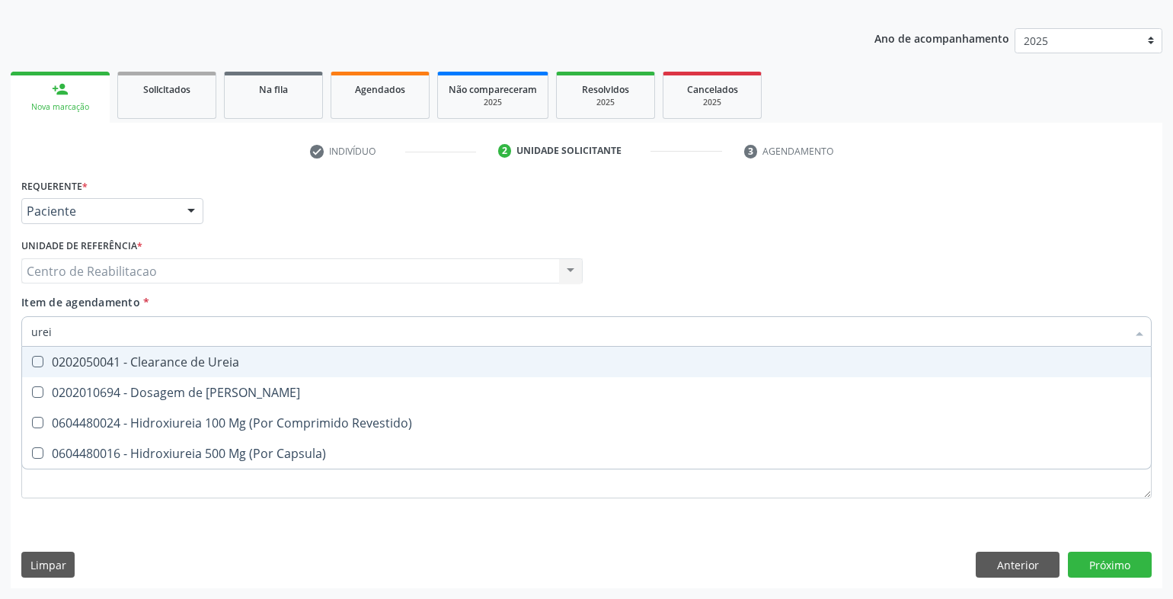
type input "ureia"
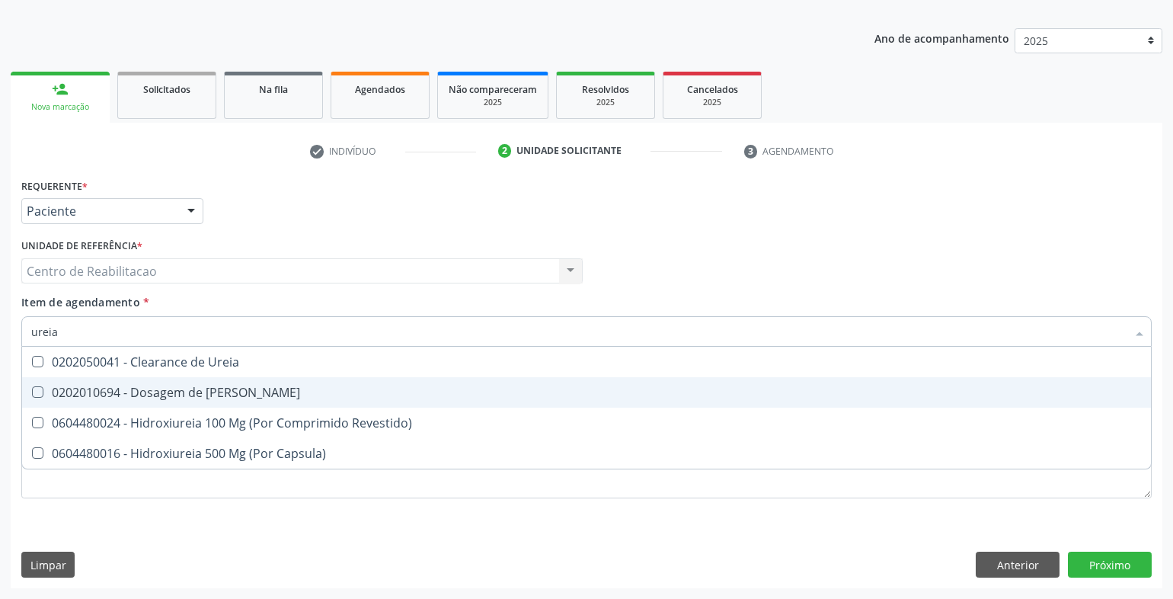
click at [293, 389] on div "0202010694 - Dosagem de Ureia" at bounding box center [586, 392] width 1111 height 12
checkbox Ureia "true"
type input "vi"
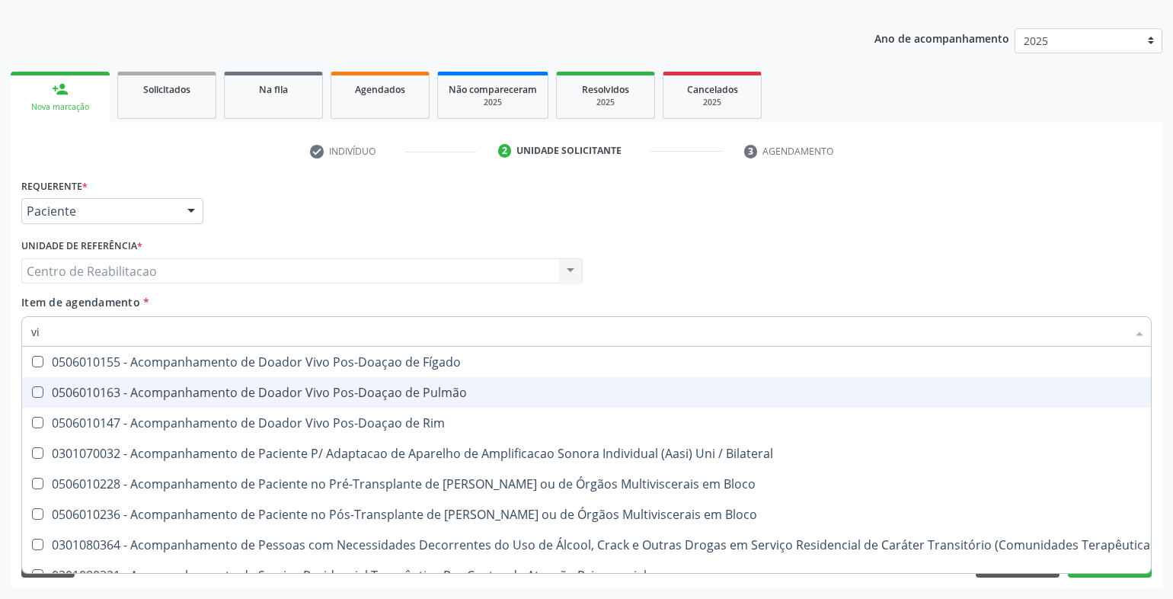
checkbox Pulmão "false"
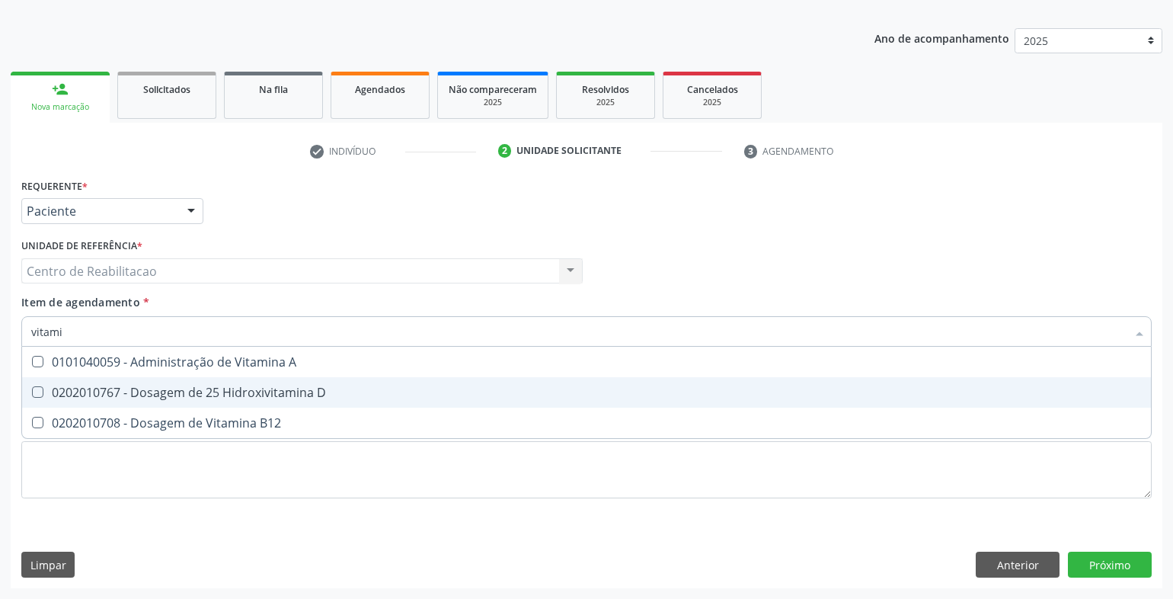
type input "vitamin"
click at [293, 389] on div "0202010767 - Dosagem de 25 Hidroxivitamina D" at bounding box center [586, 392] width 1111 height 12
checkbox D "true"
type input "hem"
checkbox D "false"
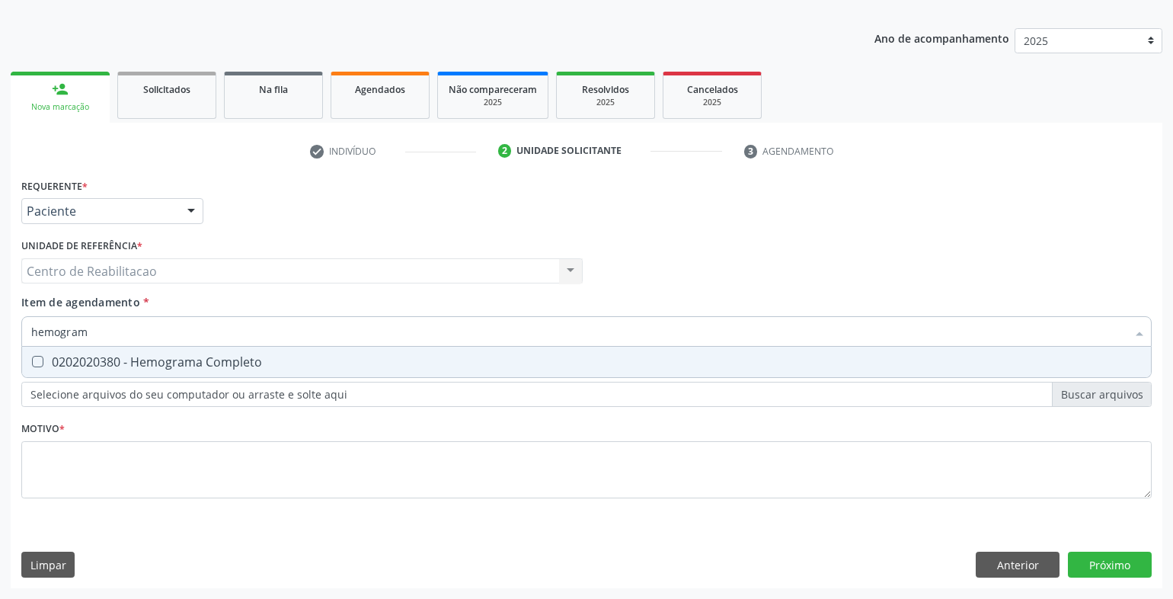
type input "hemograma"
click at [284, 364] on div "0202020380 - Hemograma Completo" at bounding box center [586, 362] width 1111 height 12
checkbox Completo "true"
type input "al"
checkbox Completo "false"
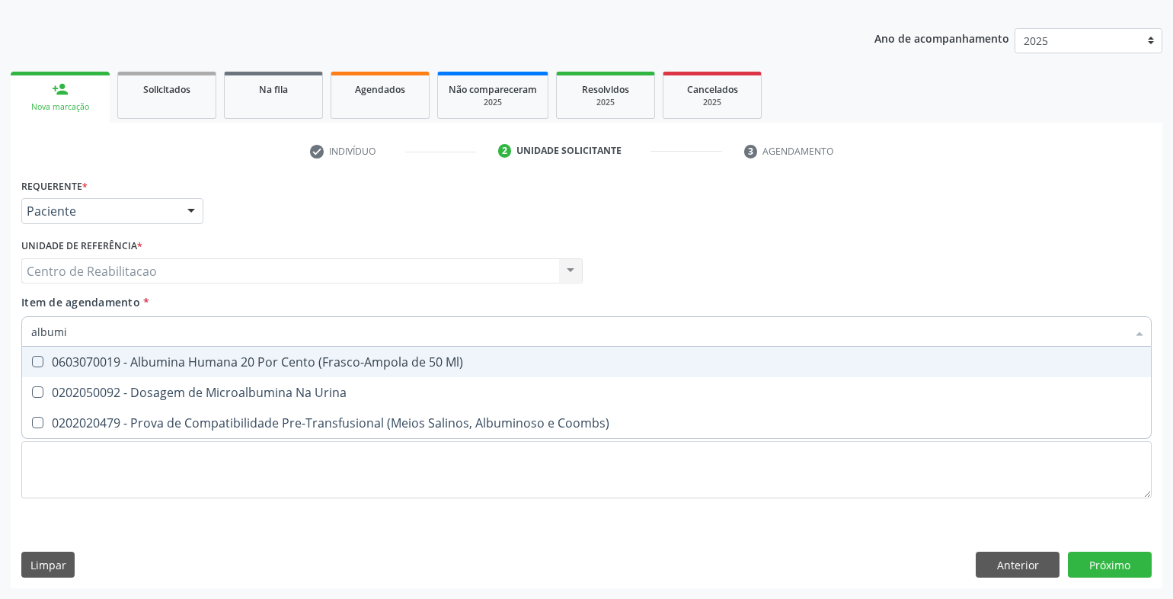
type input "albumin"
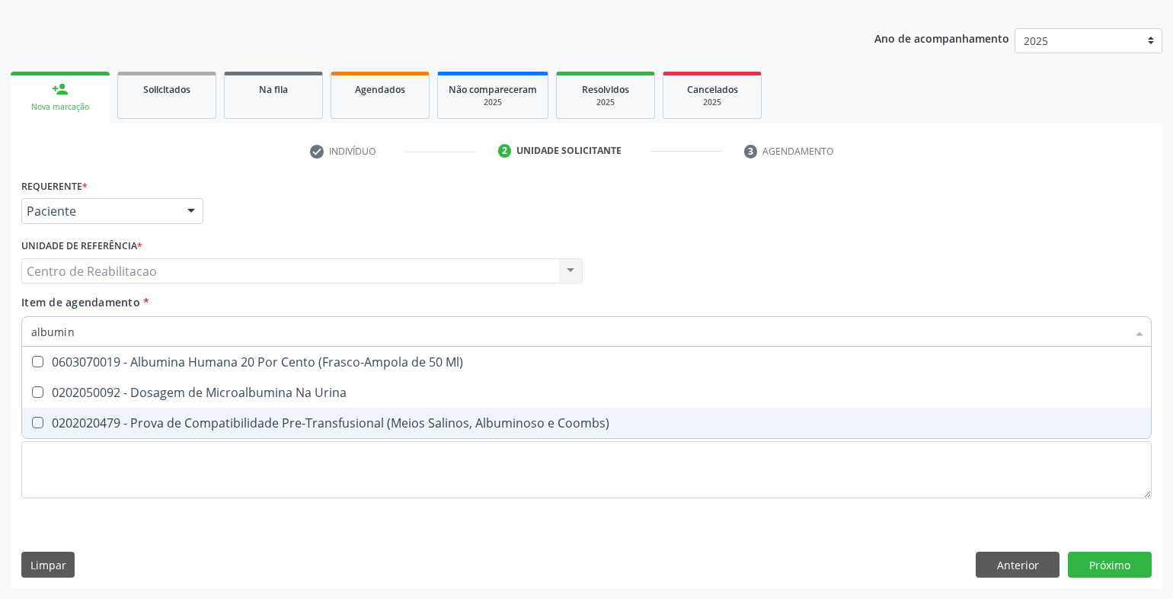
click at [331, 412] on span "0202020479 - Prova de Compatibilidade Pre-Transfusional (Meios Salinos, Albumin…" at bounding box center [586, 423] width 1129 height 30
checkbox Coombs\) "true"
type input "urina"
checkbox Coombs\) "false"
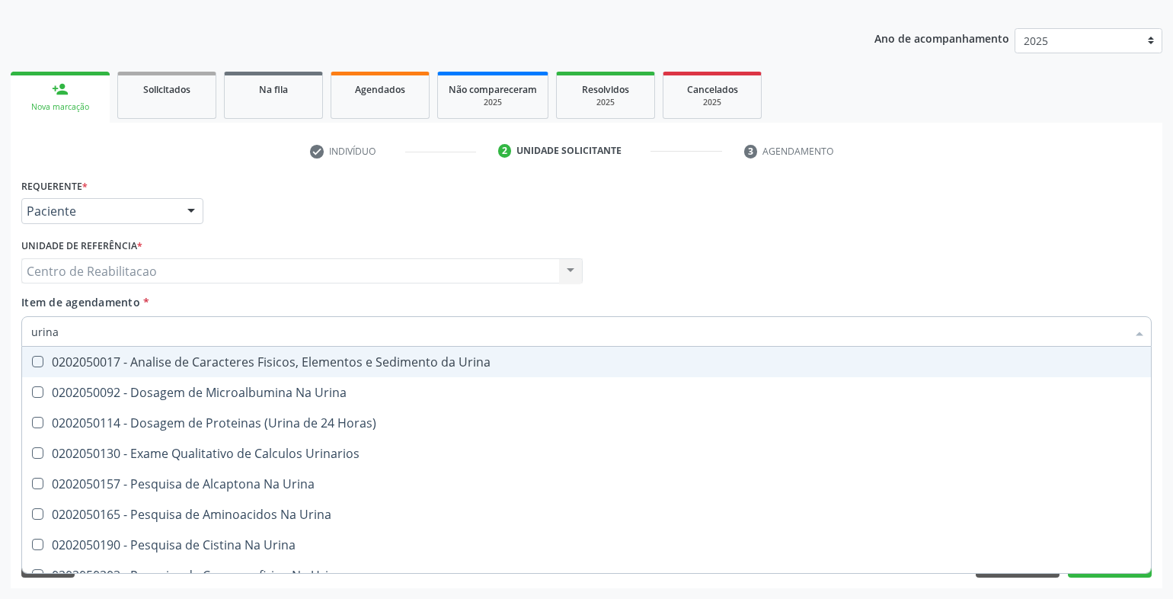
click at [356, 368] on div "0202050017 - Analise de Caracteres Fisicos, Elementos e Sedimento da Urina" at bounding box center [586, 362] width 1111 height 12
checkbox Urina "true"
type input "ts"
checkbox Urina "false"
type input "tsh"
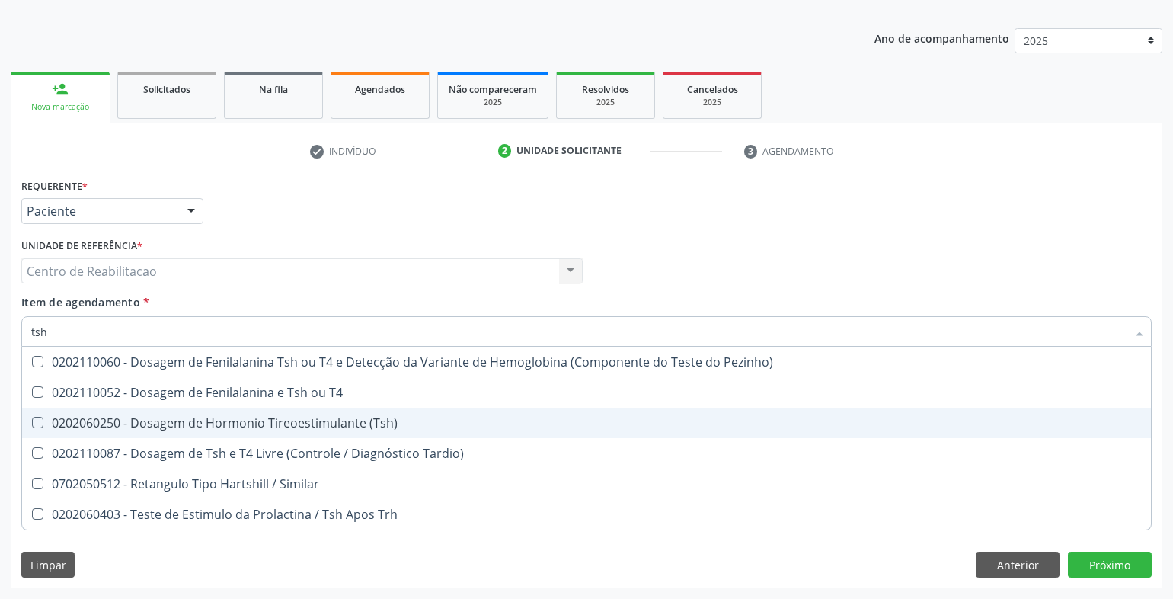
click at [366, 435] on span "0202060250 - Dosagem de Hormonio Tireoestimulante (Tsh)" at bounding box center [586, 423] width 1129 height 30
checkbox \(Tsh\) "true"
type input "t"
checkbox \(Tsh\) "false"
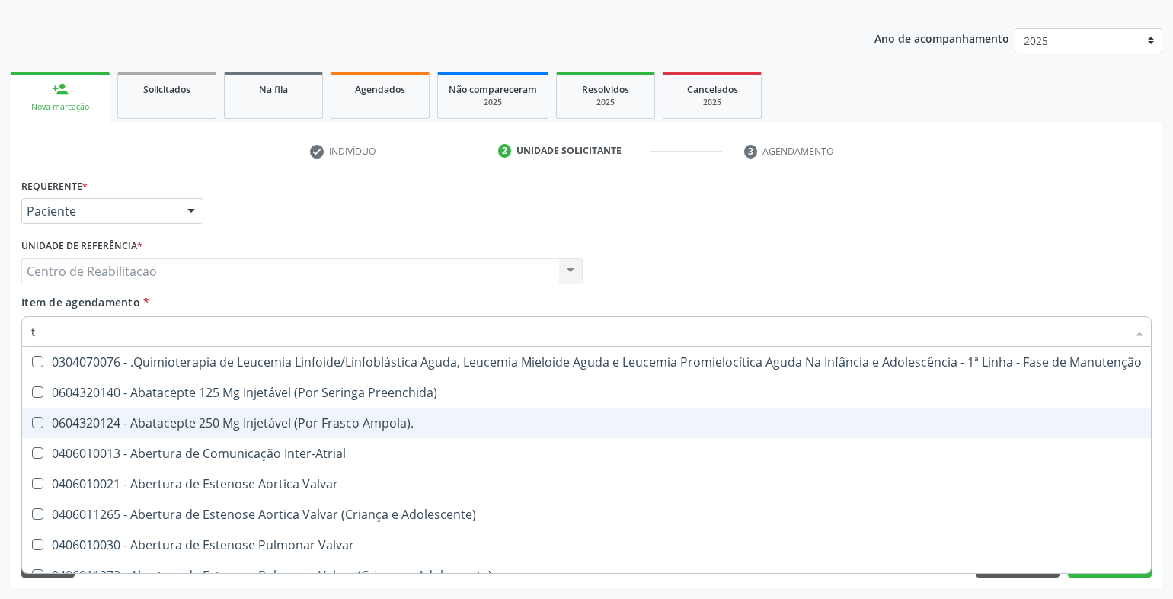
type input "t4"
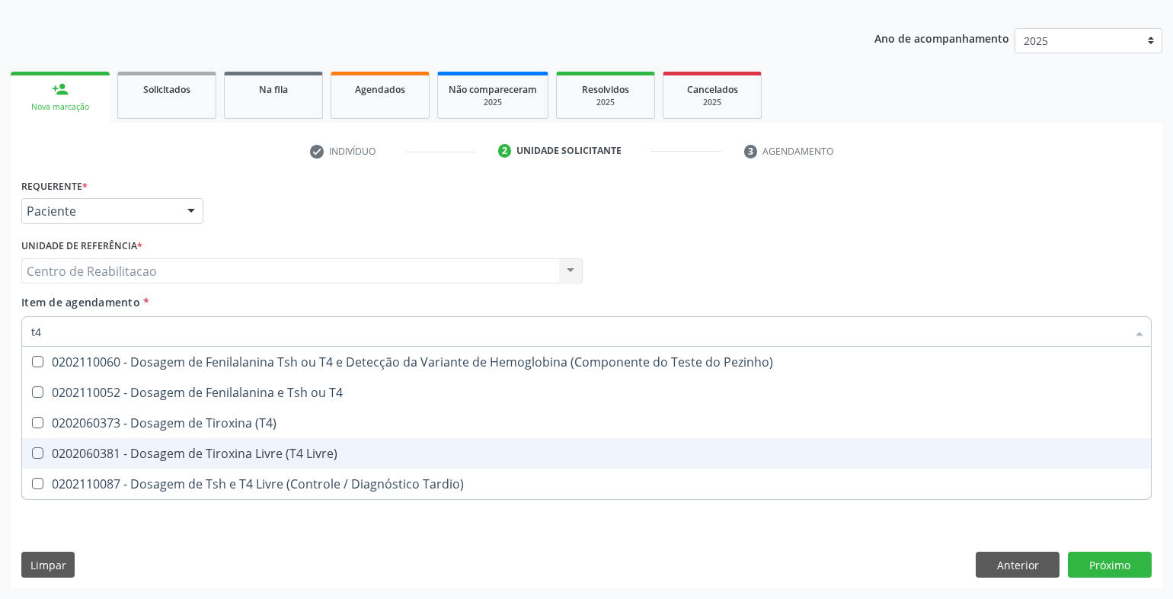
click at [358, 446] on span "0202060381 - Dosagem de Tiroxina Livre (T4 Livre)" at bounding box center [586, 453] width 1129 height 30
checkbox Livre\) "true"
type textarea "."
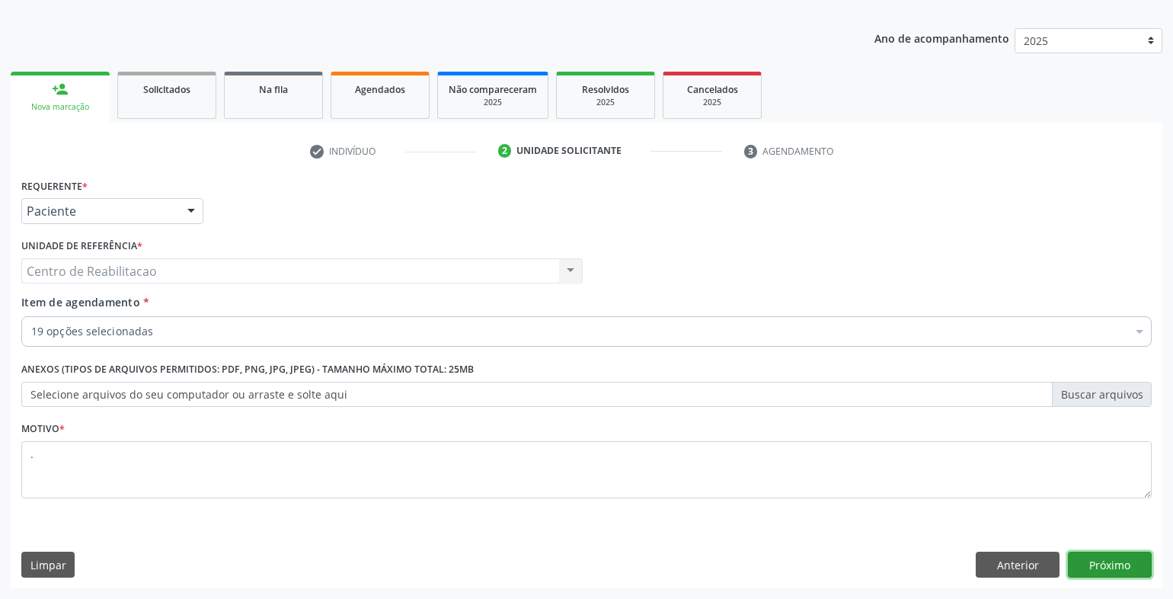
click button "Próximo" at bounding box center [1110, 565] width 84 height 26
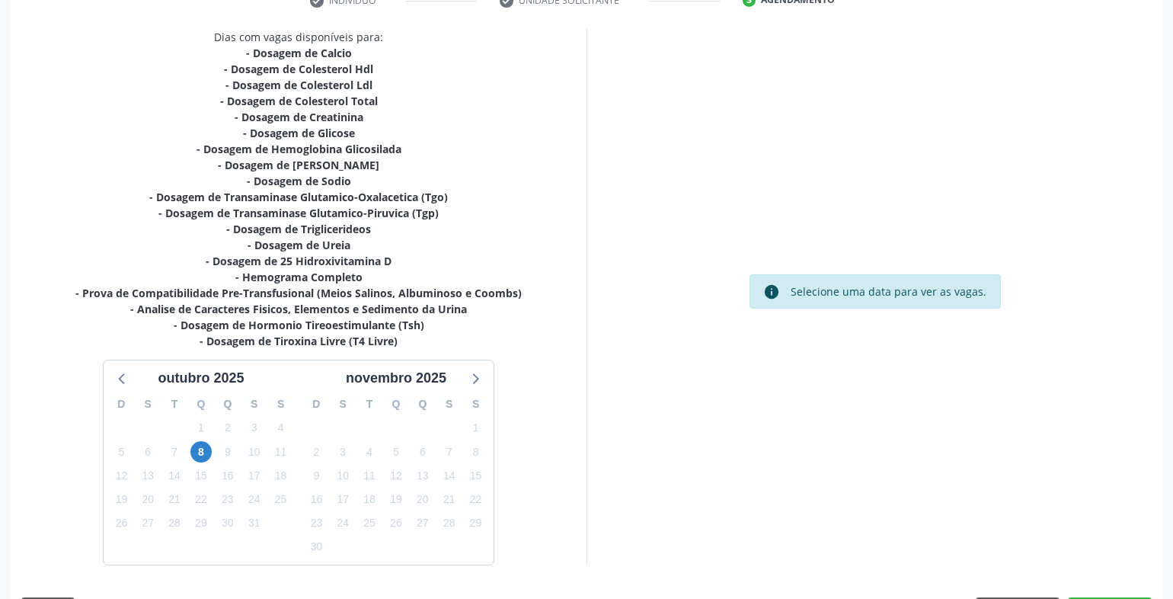
scroll to position [309, 0]
click at [205, 449] on span "8" at bounding box center [200, 450] width 21 height 21
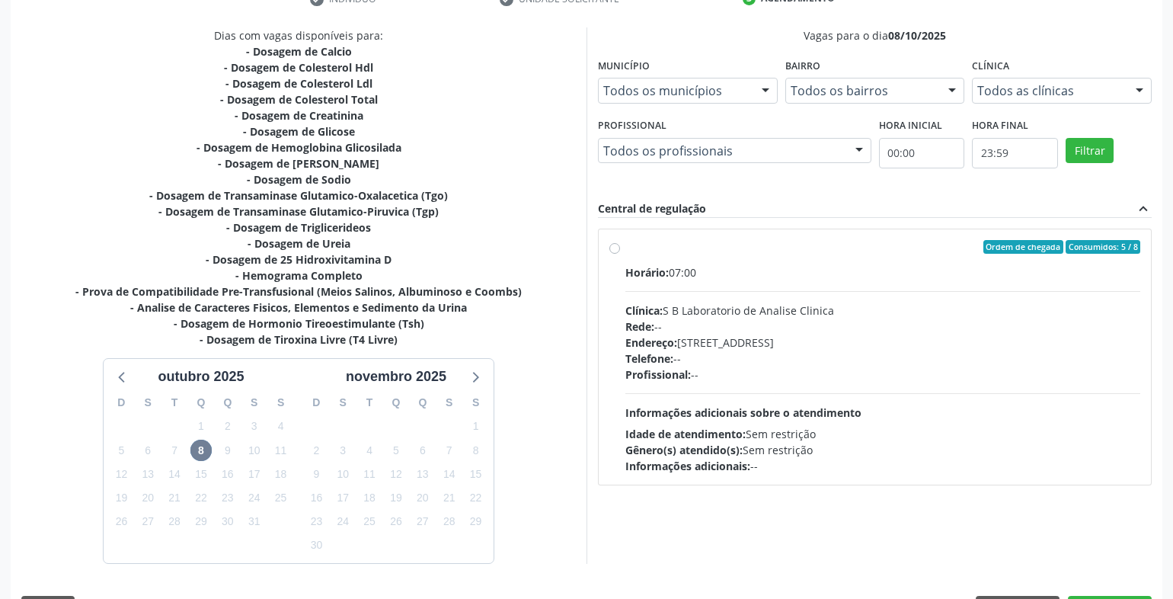
click at [690, 265] on div "Horário: 07:00" at bounding box center [883, 272] width 515 height 16
click at [620, 254] on input "Ordem de chegada Consumidos: 5 / 8 Horário: 07:00 Clínica: S B Laboratorio de A…" at bounding box center [615, 247] width 11 height 14
radio input "true"
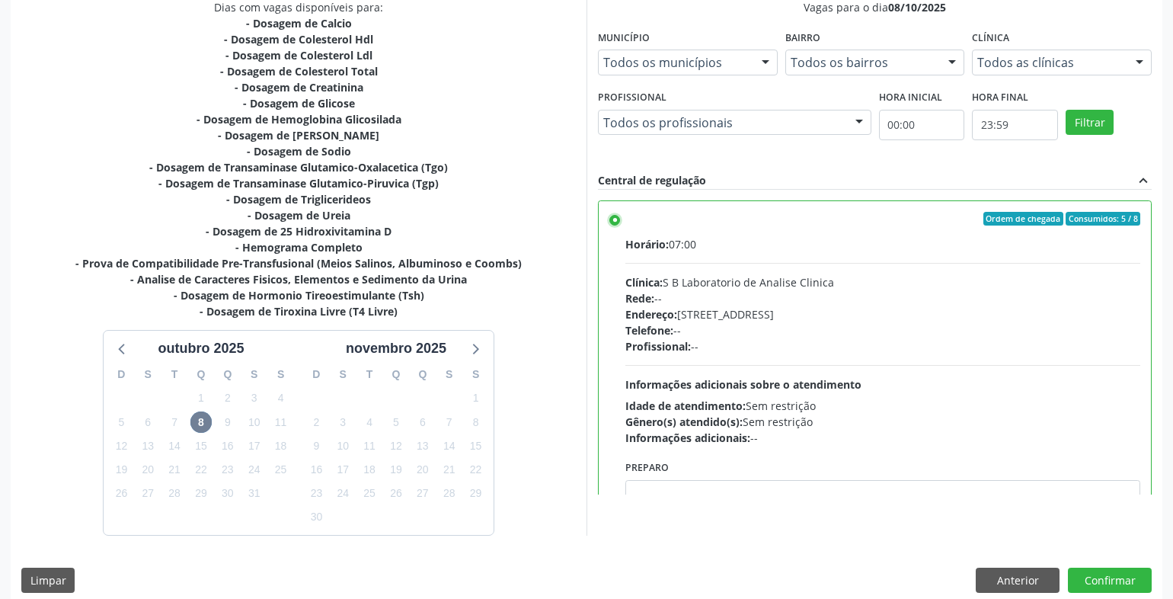
scroll to position [352, 0]
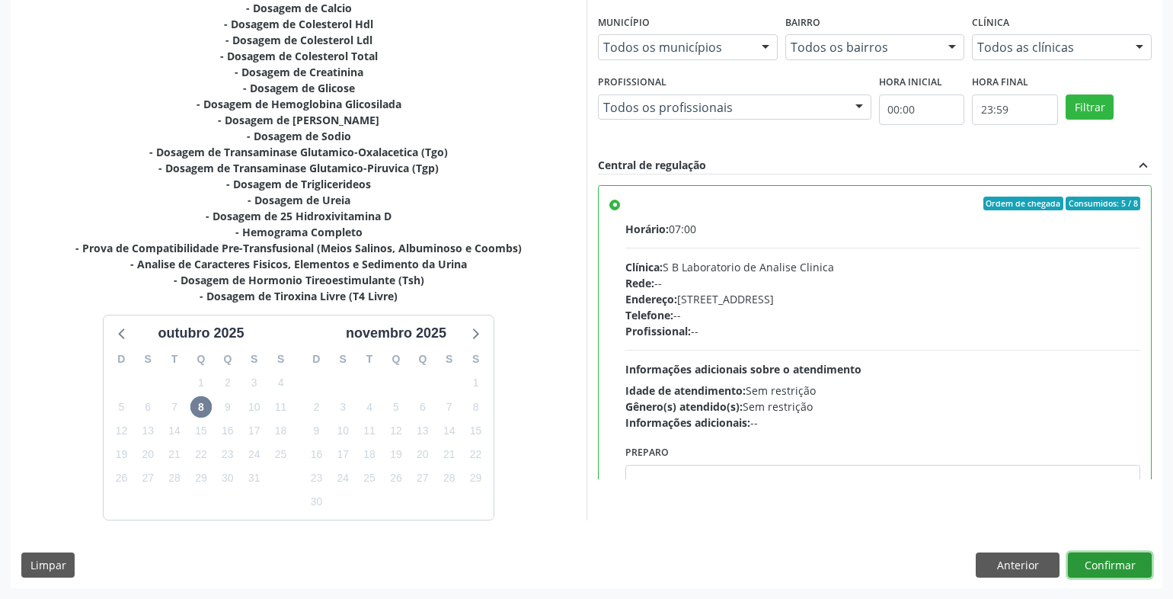
click at [1112, 561] on button "Confirmar" at bounding box center [1110, 565] width 84 height 26
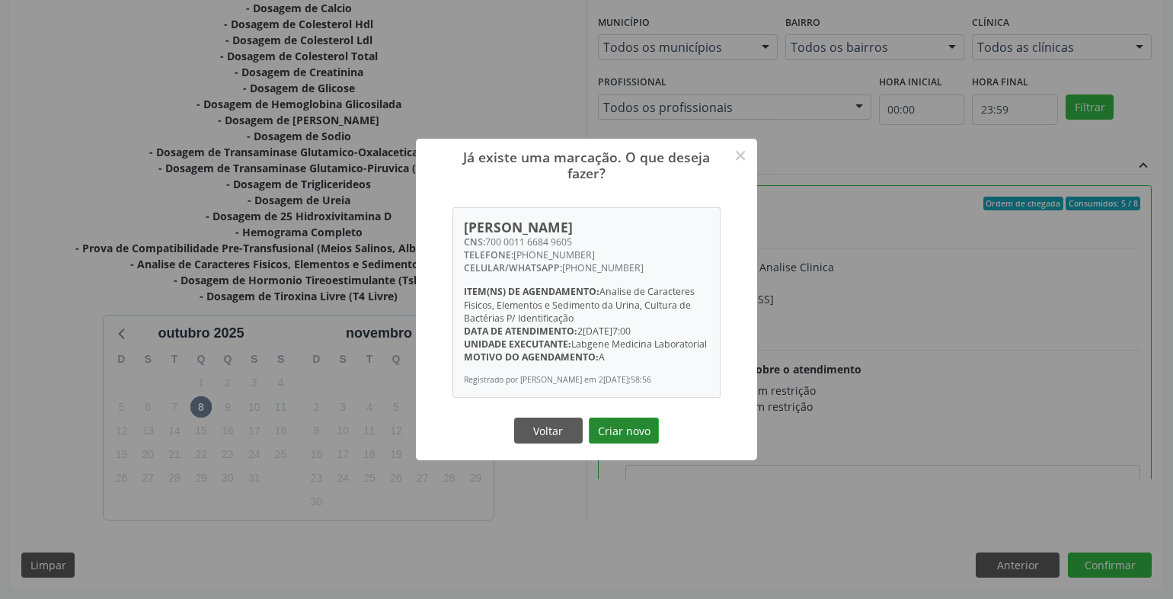
click at [635, 420] on button "Criar novo" at bounding box center [624, 431] width 70 height 26
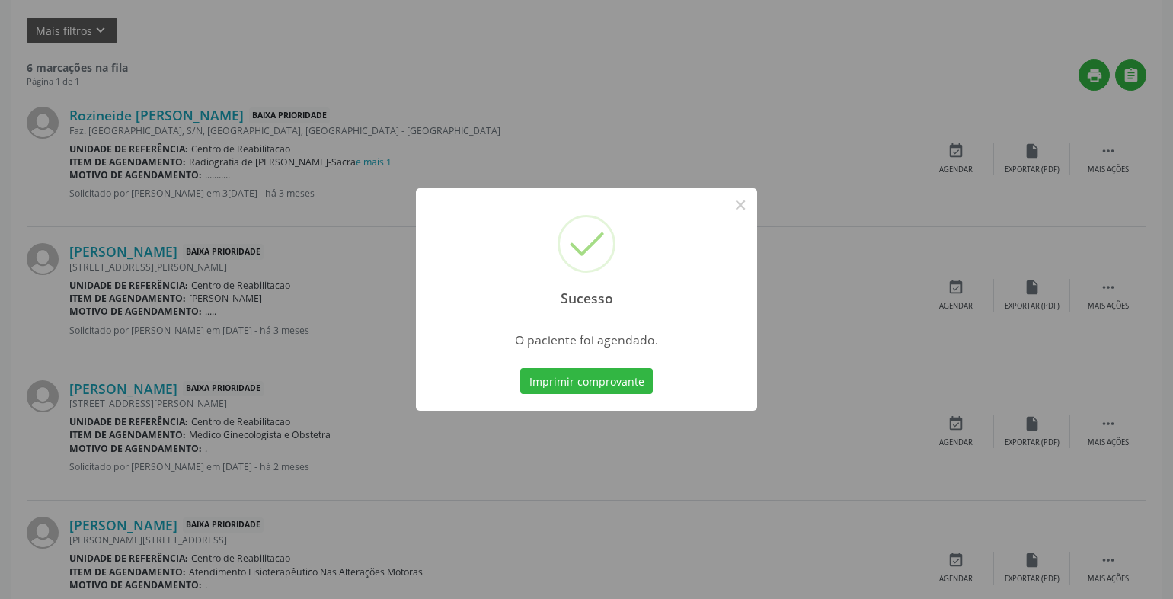
scroll to position [0, 0]
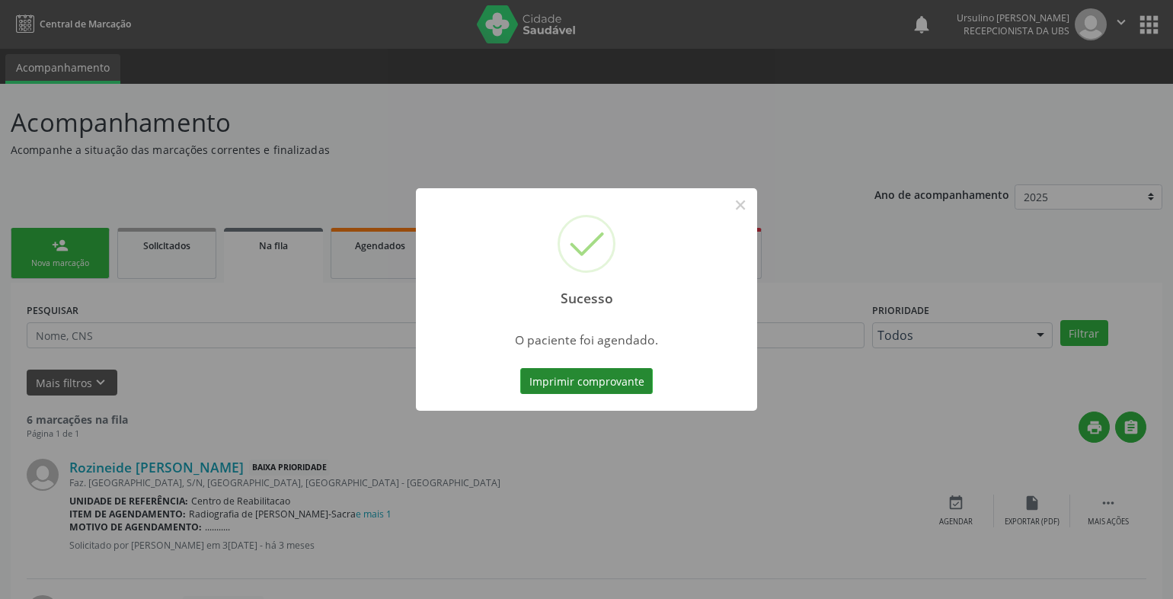
click at [584, 373] on button "Imprimir comprovante" at bounding box center [586, 381] width 133 height 26
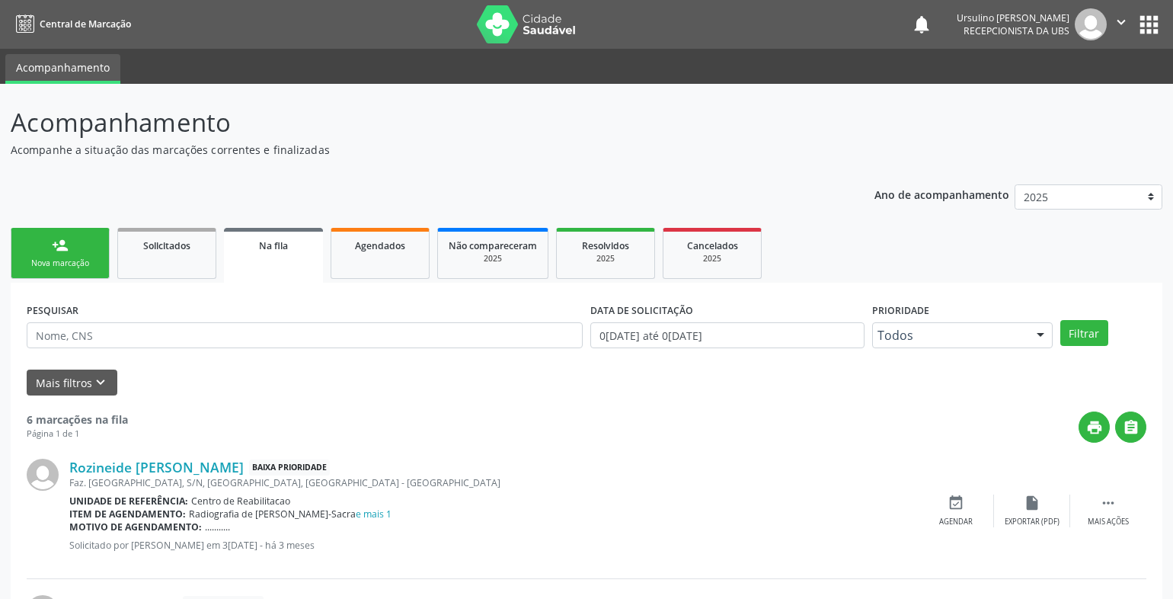
click at [1116, 23] on icon "" at bounding box center [1121, 22] width 17 height 17
click at [1092, 93] on link "Sair" at bounding box center [1082, 92] width 105 height 21
